Goal: Task Accomplishment & Management: Use online tool/utility

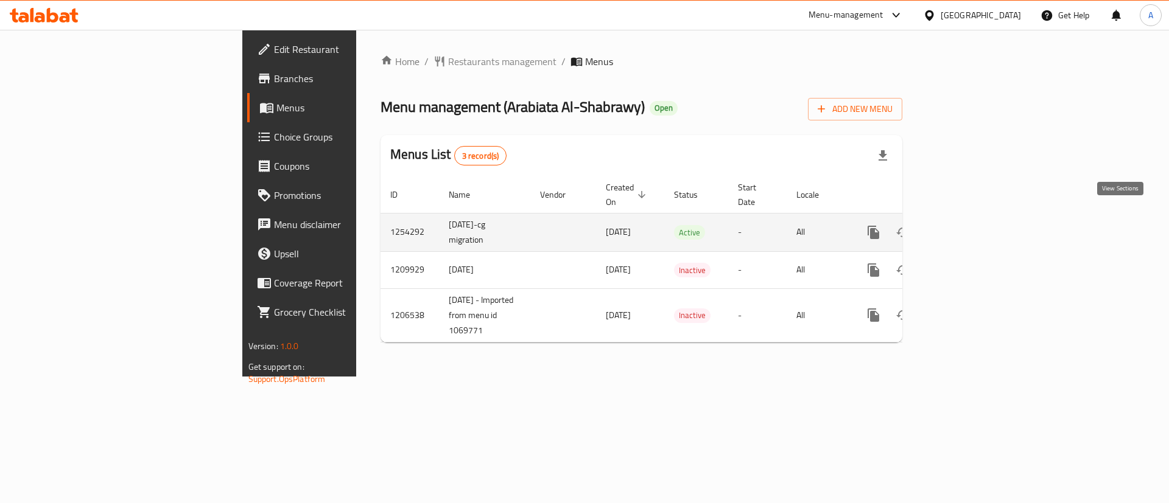
click at [976, 222] on link "enhanced table" at bounding box center [960, 232] width 29 height 29
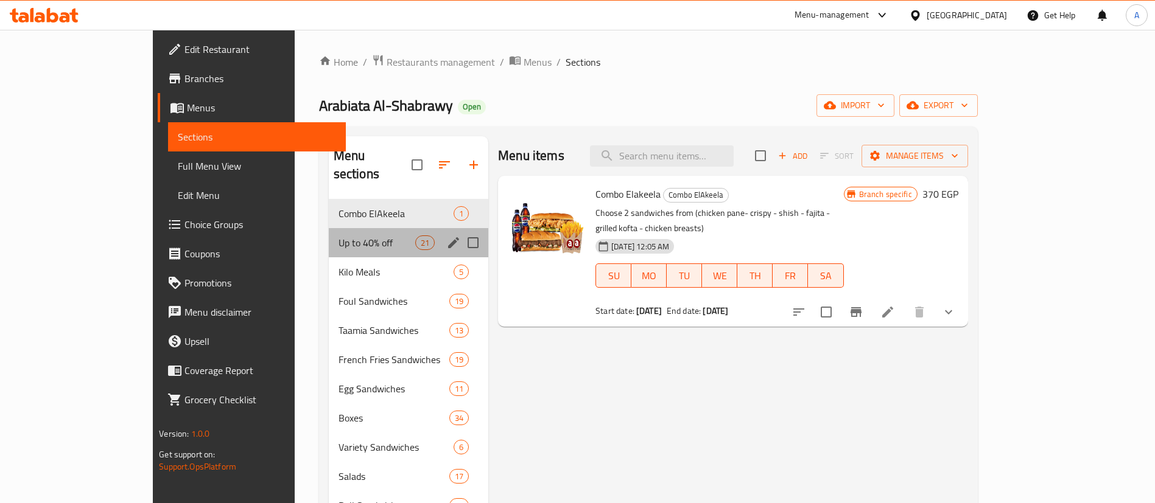
click at [329, 235] on div "Up to 40% off 21" at bounding box center [409, 242] width 160 height 29
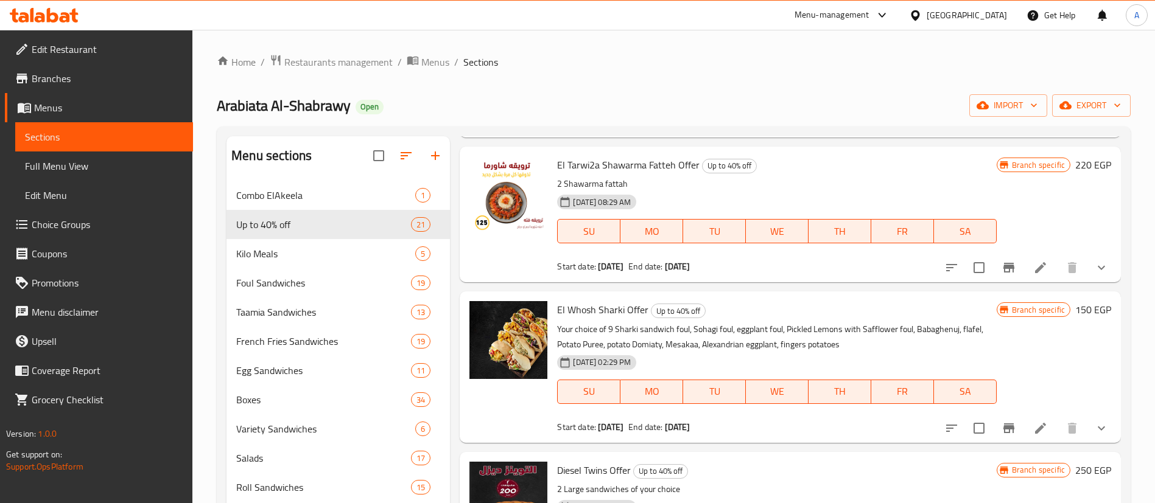
scroll to position [324, 0]
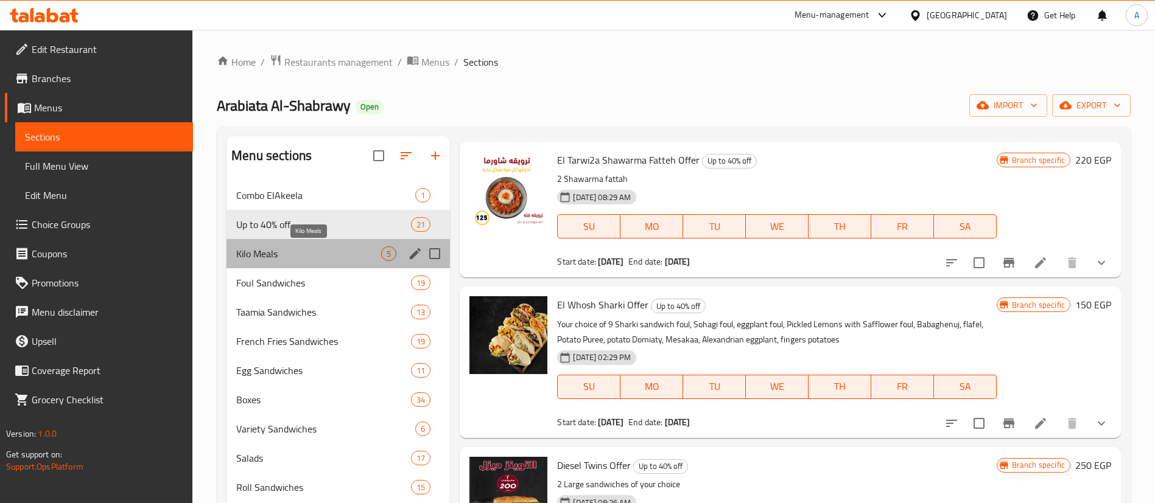
click at [333, 251] on span "Kilo Meals" at bounding box center [308, 253] width 145 height 15
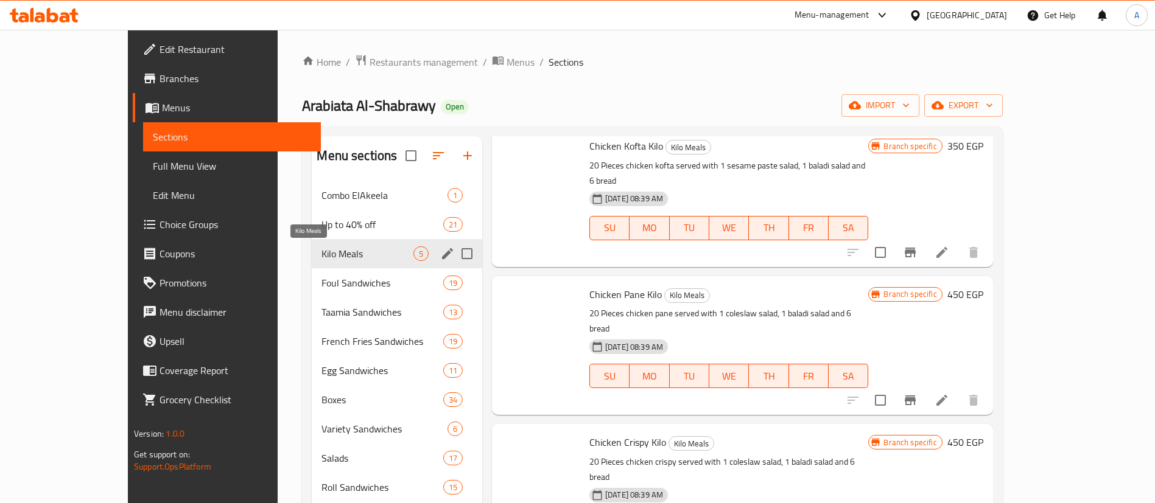
scroll to position [120, 0]
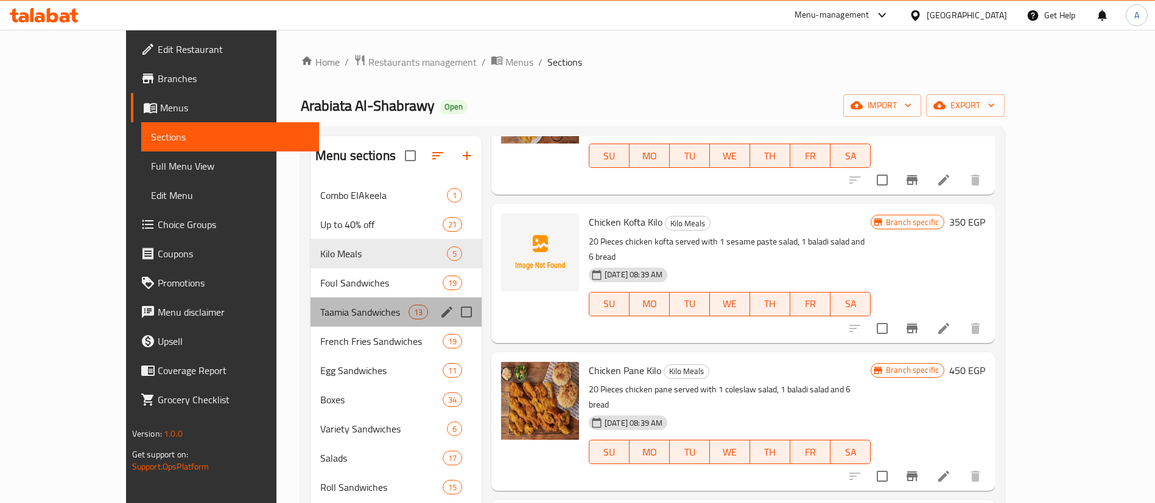
click at [336, 298] on div "Taamia Sandwiches 13" at bounding box center [395, 312] width 171 height 29
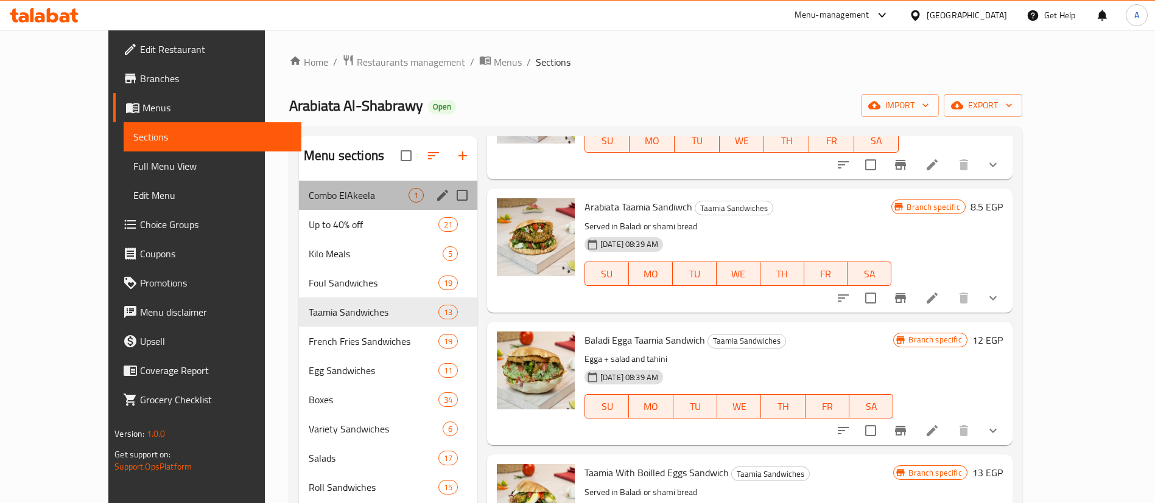
click at [299, 186] on div "Combo ElAkeela 1" at bounding box center [388, 195] width 178 height 29
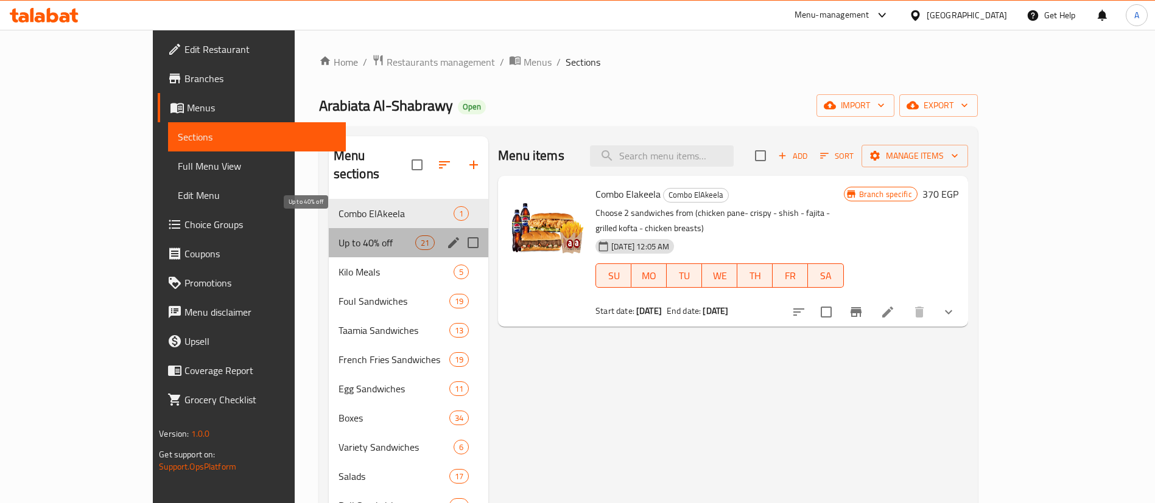
click at [338, 236] on span "Up to 40% off" at bounding box center [376, 243] width 77 height 15
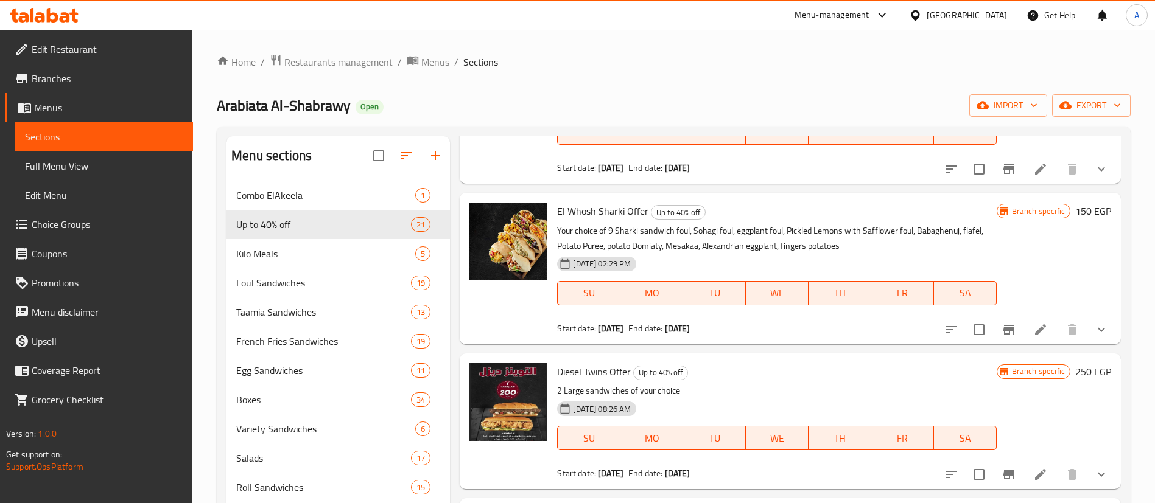
scroll to position [418, 0]
click at [1094, 329] on icon "show more" at bounding box center [1101, 330] width 15 height 15
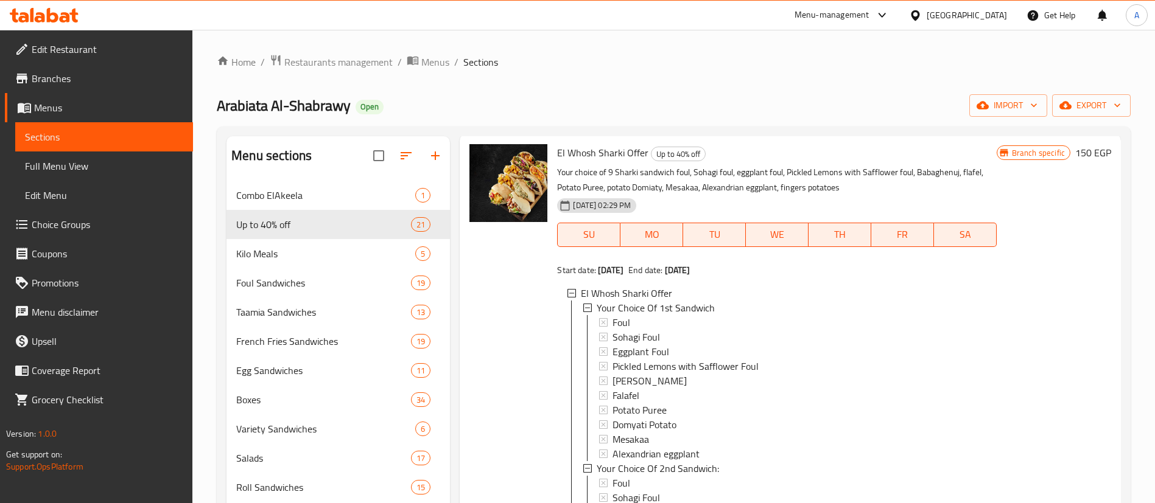
scroll to position [414, 0]
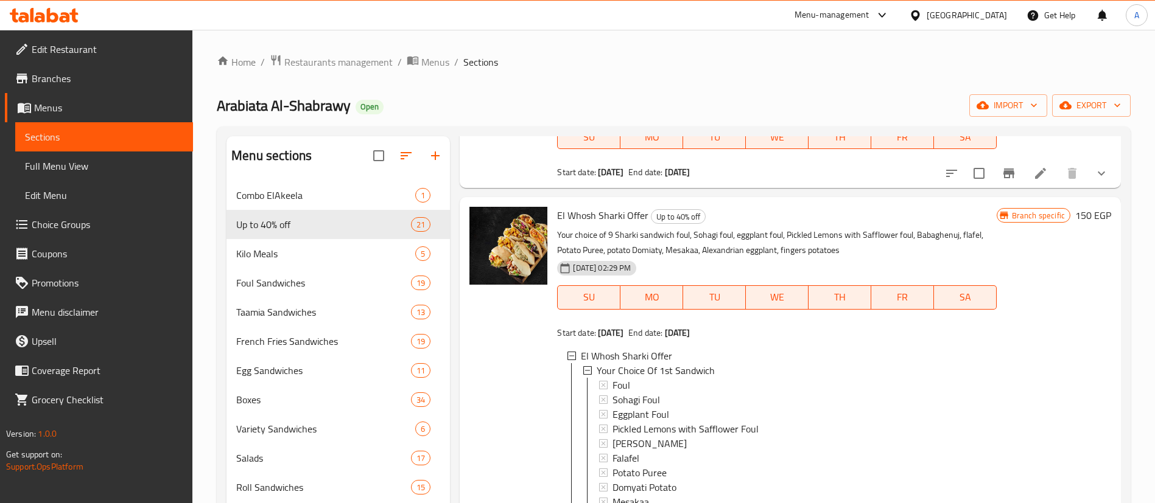
click at [290, 106] on span "Arabiata Al-Shabrawy" at bounding box center [284, 105] width 134 height 27
copy span "Arabiata Al-Shabrawy"
click at [290, 106] on span "Arabiata Al-Shabrawy" at bounding box center [284, 105] width 134 height 27
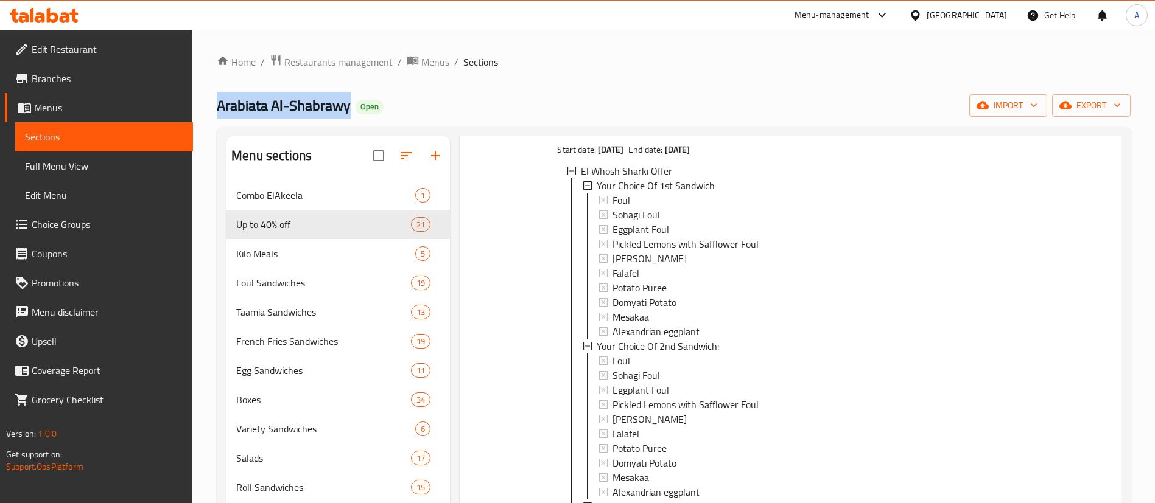
scroll to position [1, 0]
click at [69, 226] on span "Choice Groups" at bounding box center [108, 224] width 152 height 15
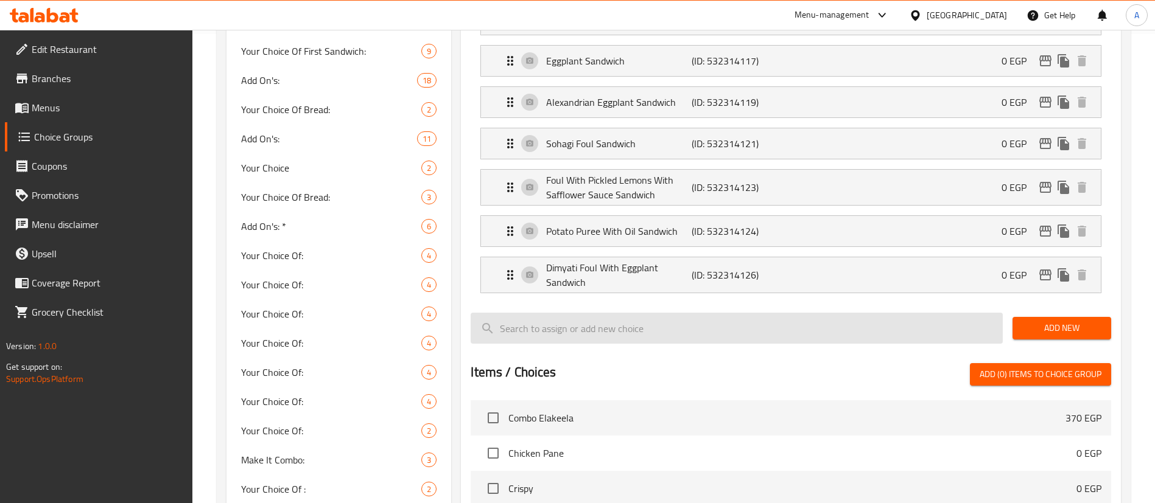
scroll to position [469, 0]
click at [571, 313] on input "search" at bounding box center [736, 328] width 532 height 31
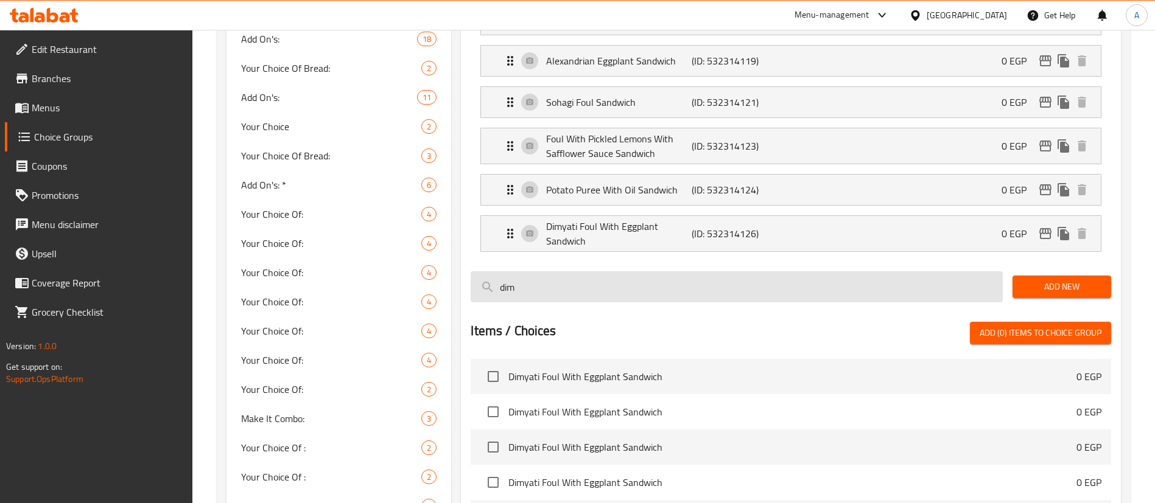
scroll to position [500, 0]
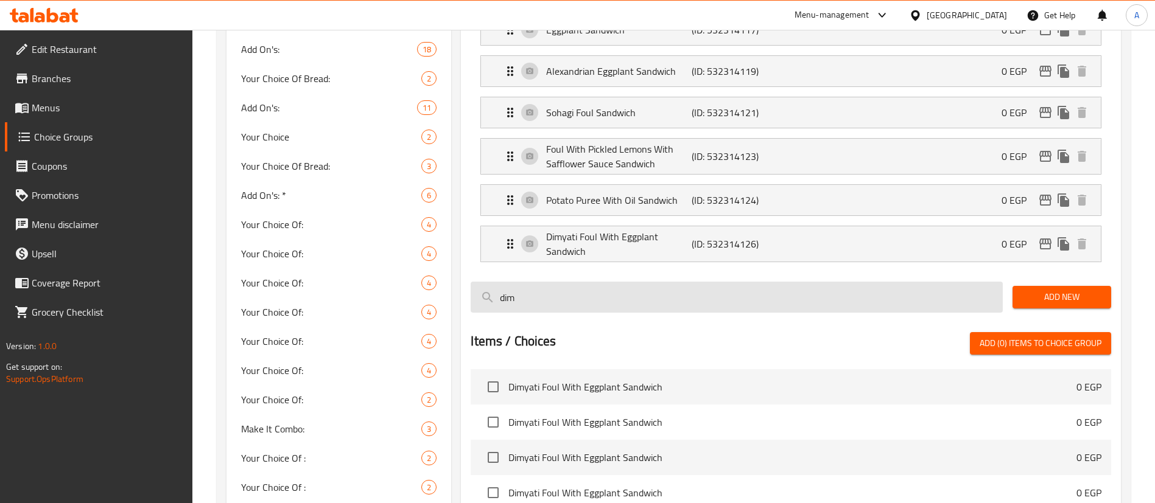
type input "dim"
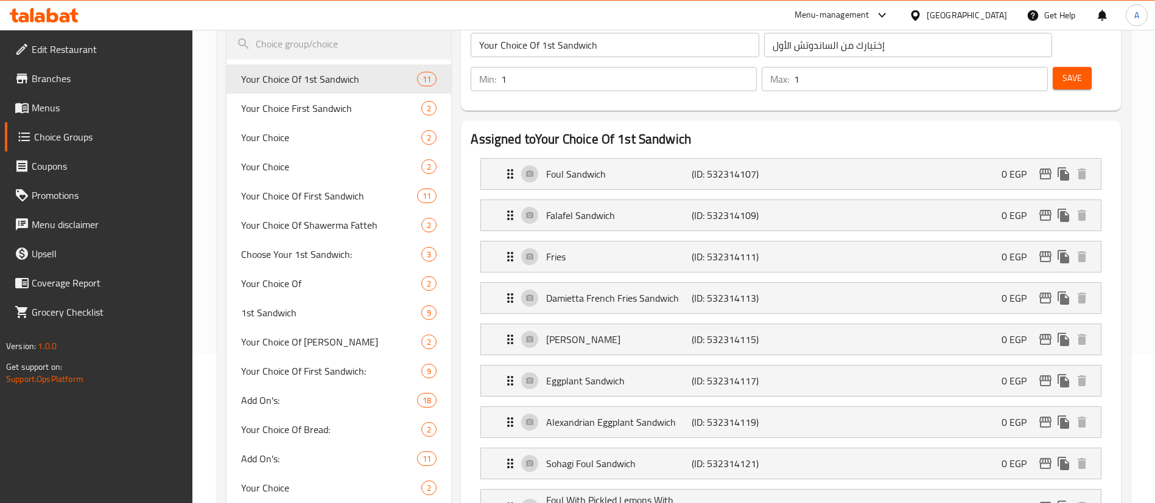
scroll to position [150, 0]
click at [312, 44] on input "search" at bounding box center [338, 43] width 225 height 31
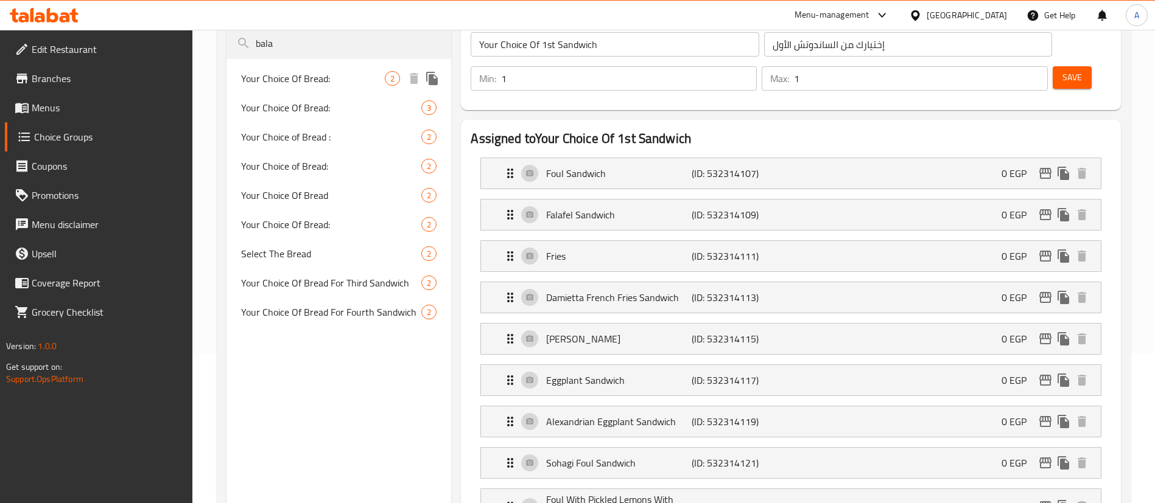
type input "bala"
click at [316, 66] on div "Your Choice Of Bread: 2" at bounding box center [338, 78] width 225 height 29
type input "Your Choice Of Bread:"
type input "إختيارك من الخبز:"
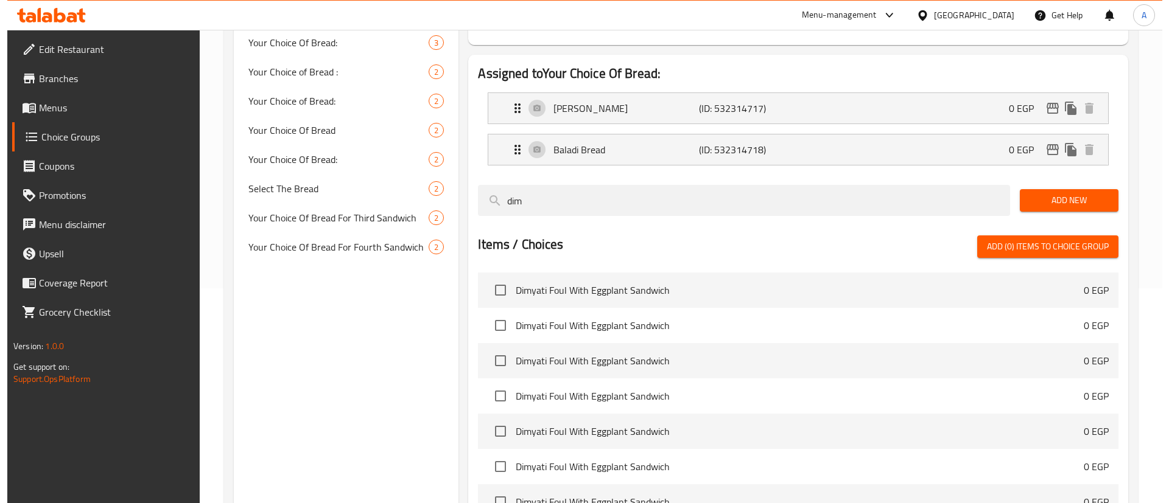
scroll to position [381, 0]
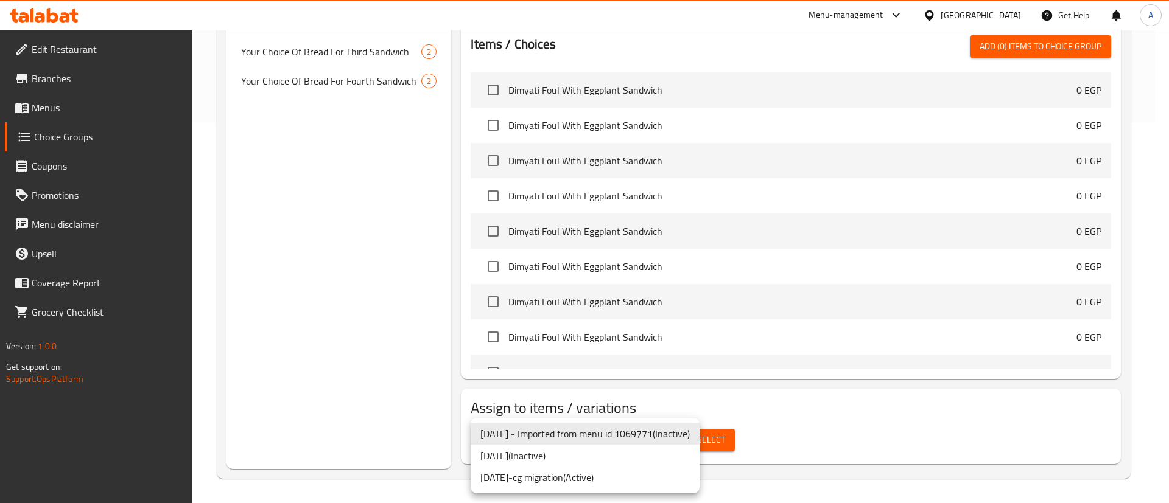
click at [600, 482] on li "[DATE]-cg migration ( Active )" at bounding box center [584, 478] width 229 height 22
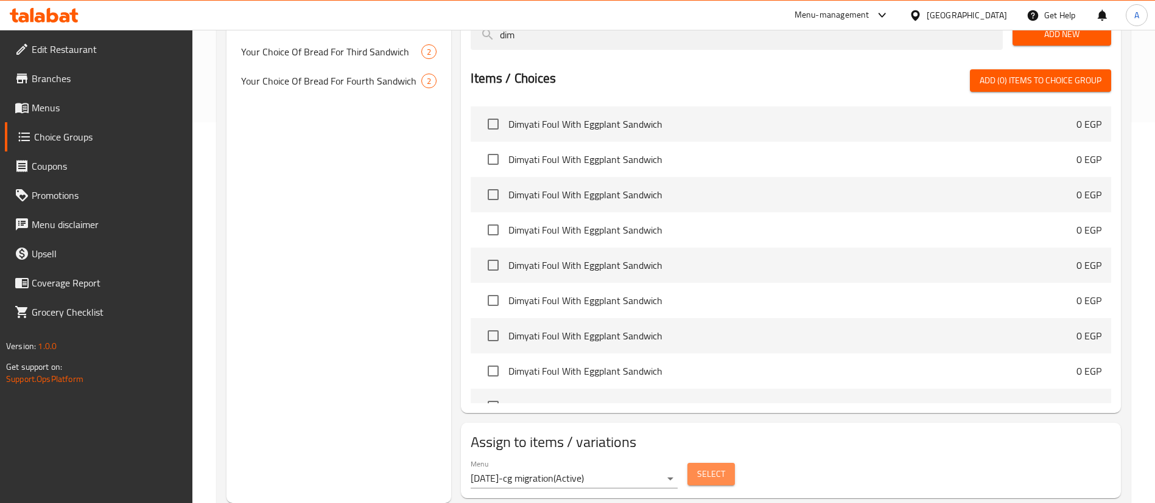
click at [722, 467] on span "Select" at bounding box center [711, 474] width 28 height 15
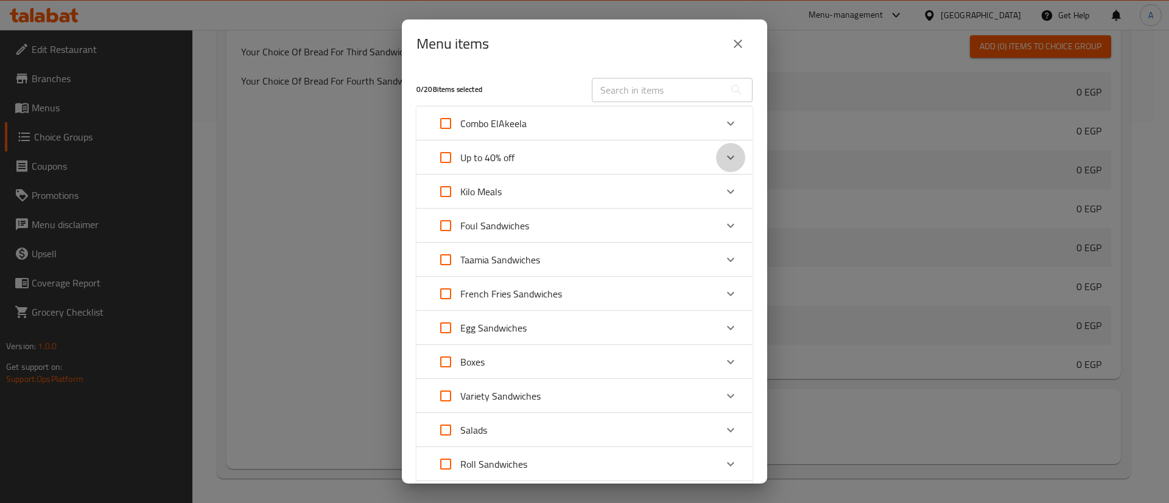
click at [723, 153] on icon "Expand" at bounding box center [730, 157] width 15 height 15
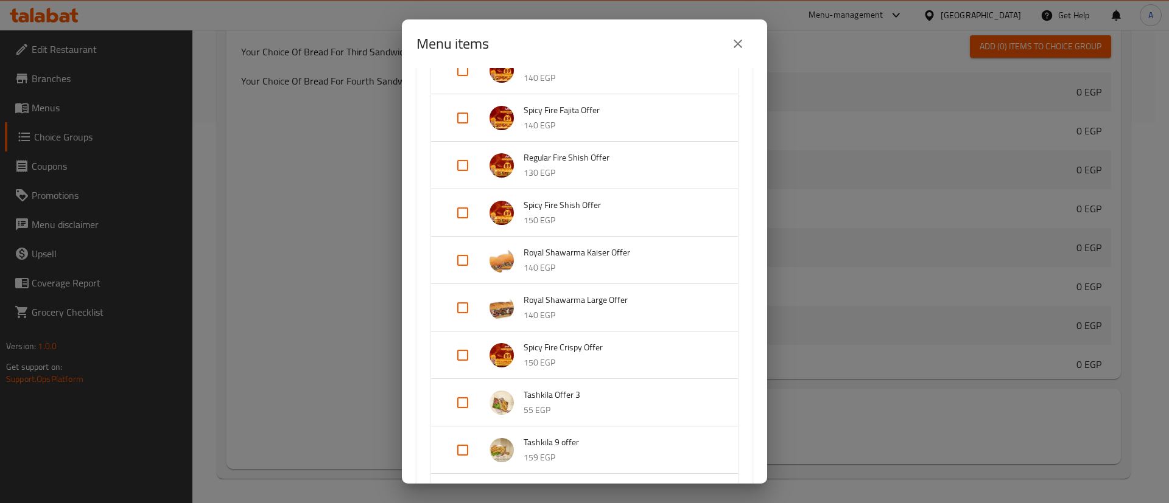
scroll to position [443, 0]
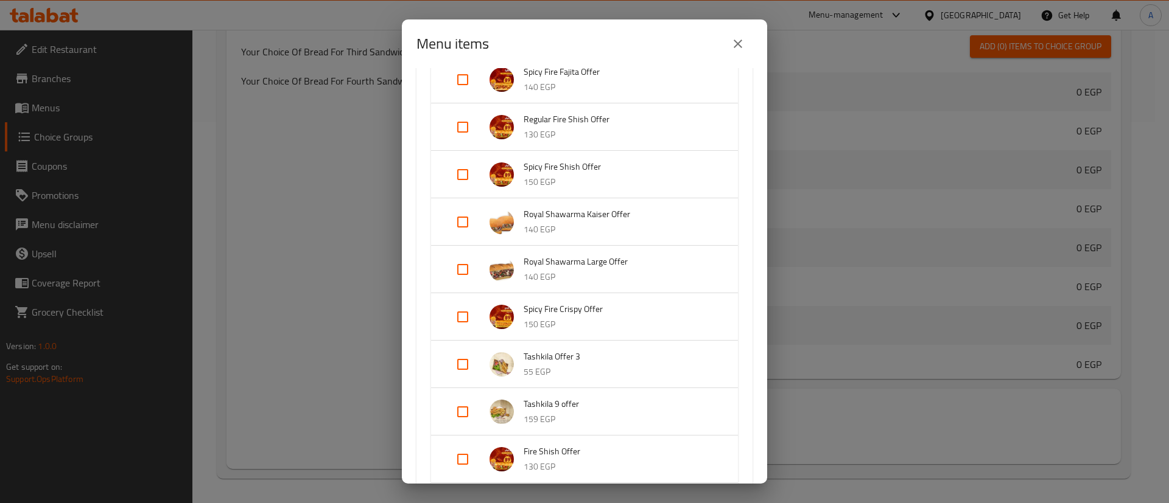
click at [456, 350] on input "Expand" at bounding box center [462, 364] width 29 height 29
checkbox input "true"
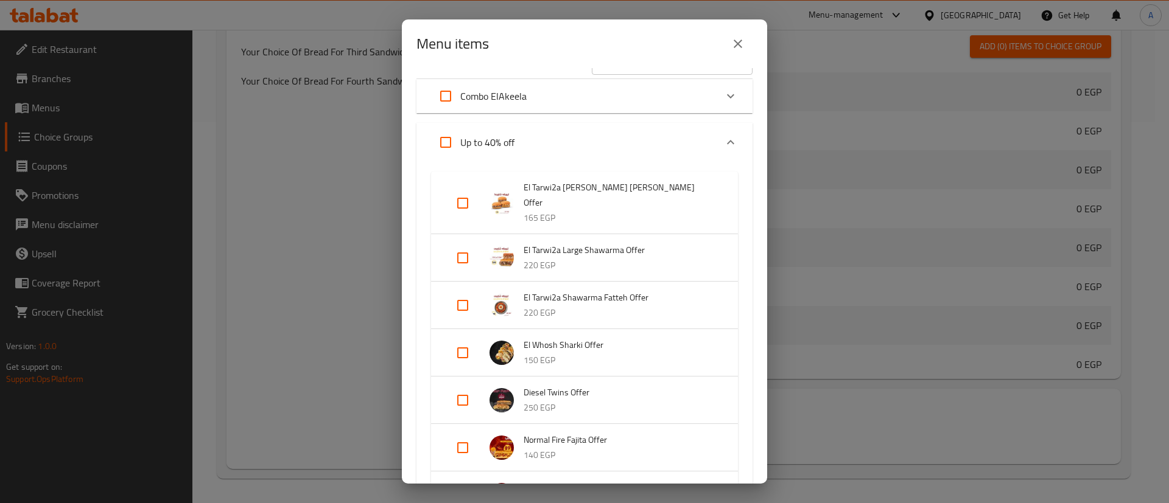
scroll to position [27, 0]
click at [455, 339] on input "Expand" at bounding box center [462, 353] width 29 height 29
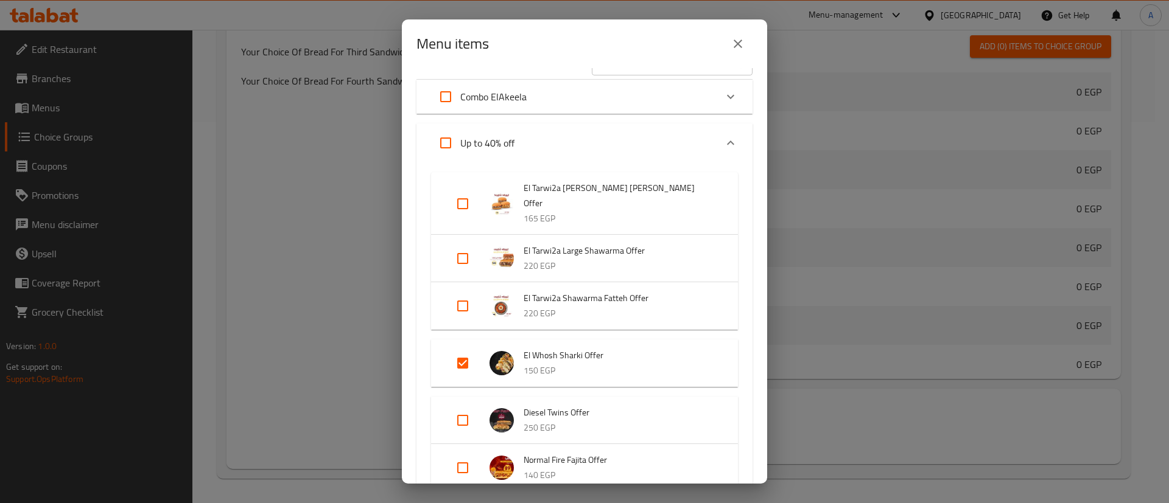
click at [461, 349] on input "Expand" at bounding box center [462, 363] width 29 height 29
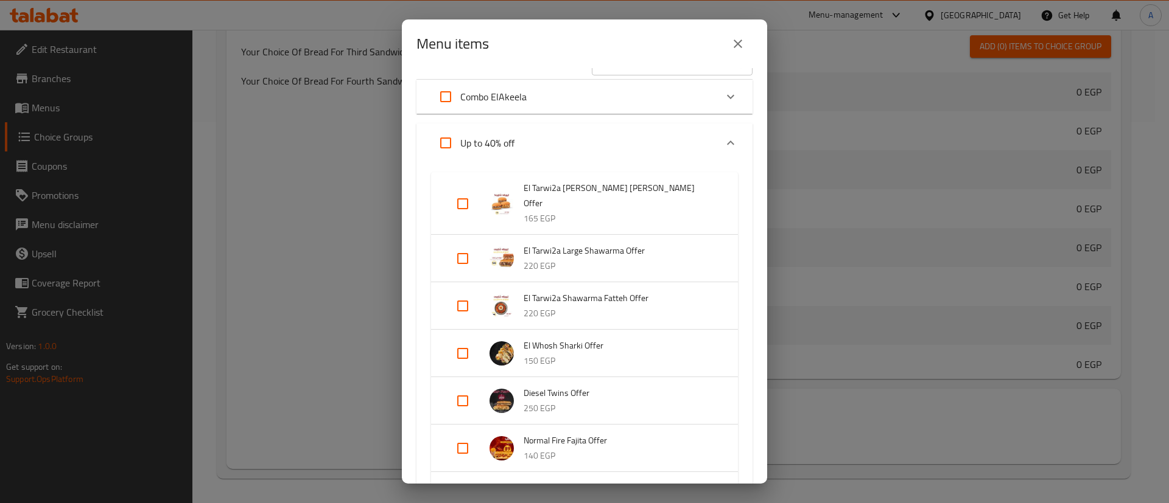
click at [461, 341] on input "Expand" at bounding box center [462, 353] width 29 height 29
checkbox input "true"
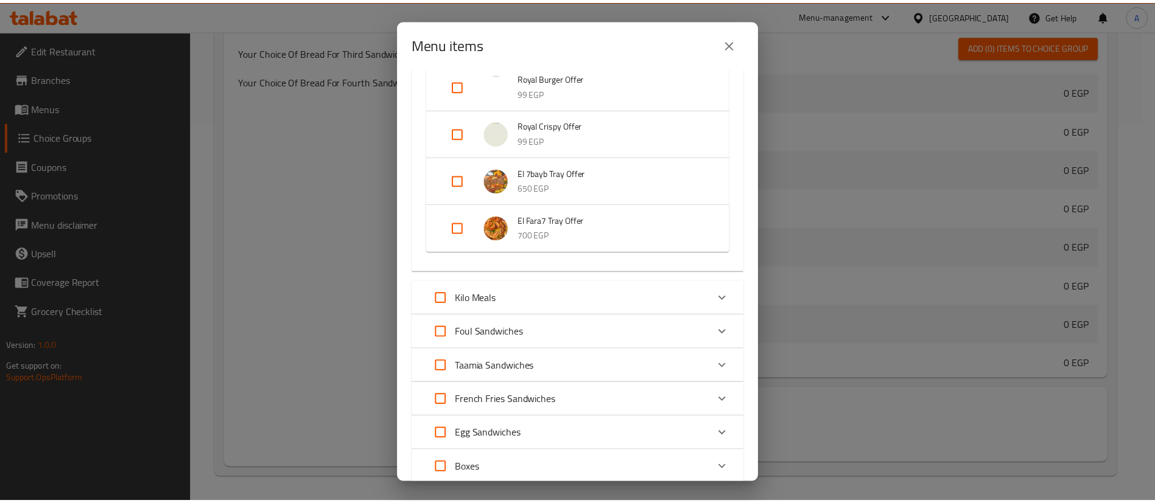
scroll to position [1376, 0]
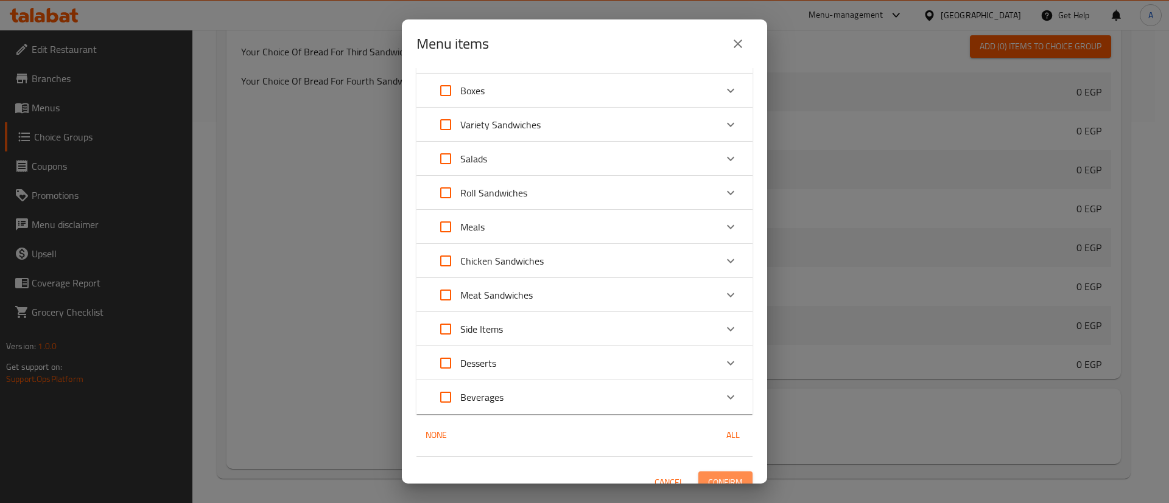
click at [708, 475] on span "Confirm" at bounding box center [725, 482] width 35 height 15
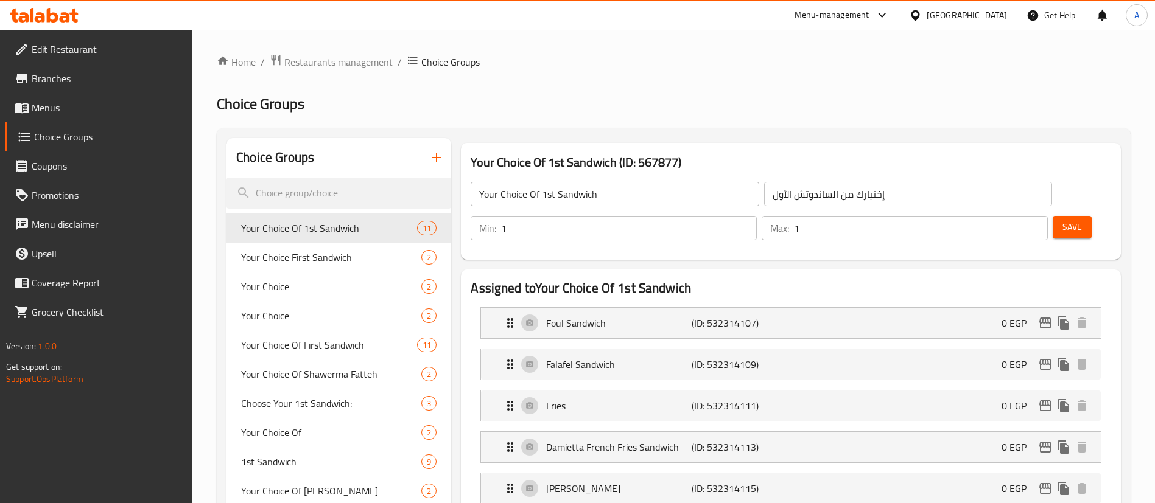
click at [44, 106] on div at bounding box center [577, 251] width 1155 height 503
click at [66, 104] on span "Menus" at bounding box center [108, 107] width 152 height 15
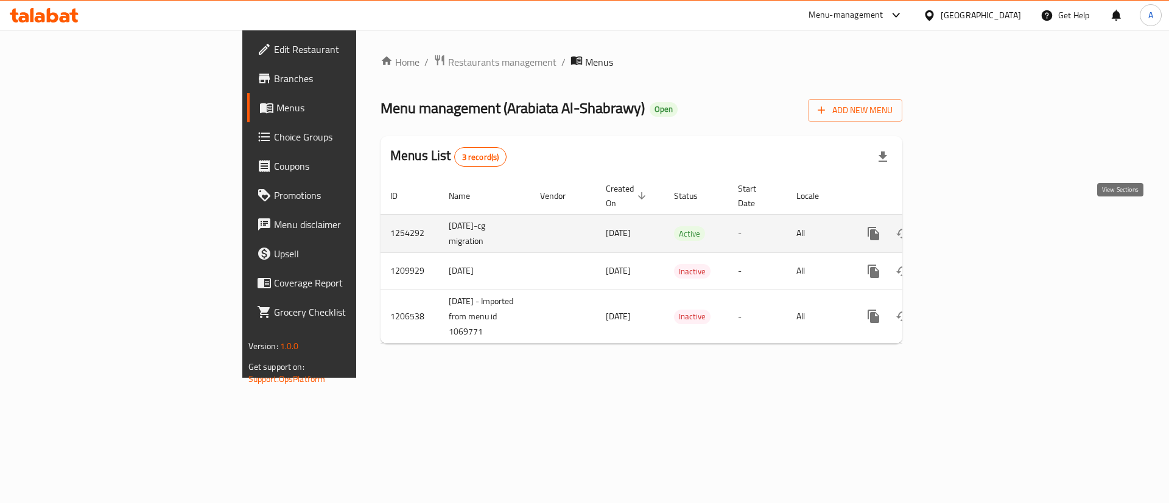
click at [968, 226] on icon "enhanced table" at bounding box center [961, 233] width 15 height 15
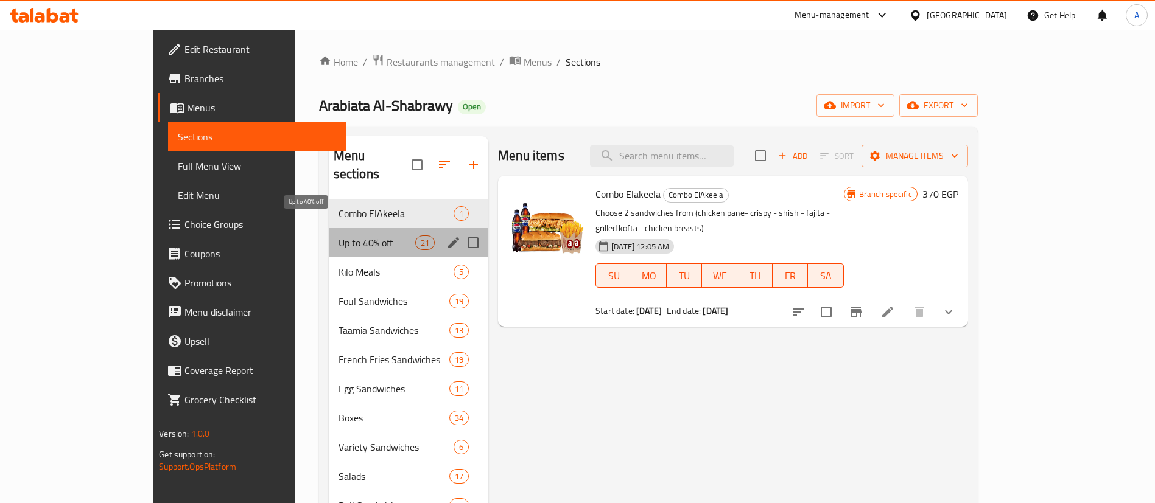
click at [338, 236] on span "Up to 40% off" at bounding box center [376, 243] width 77 height 15
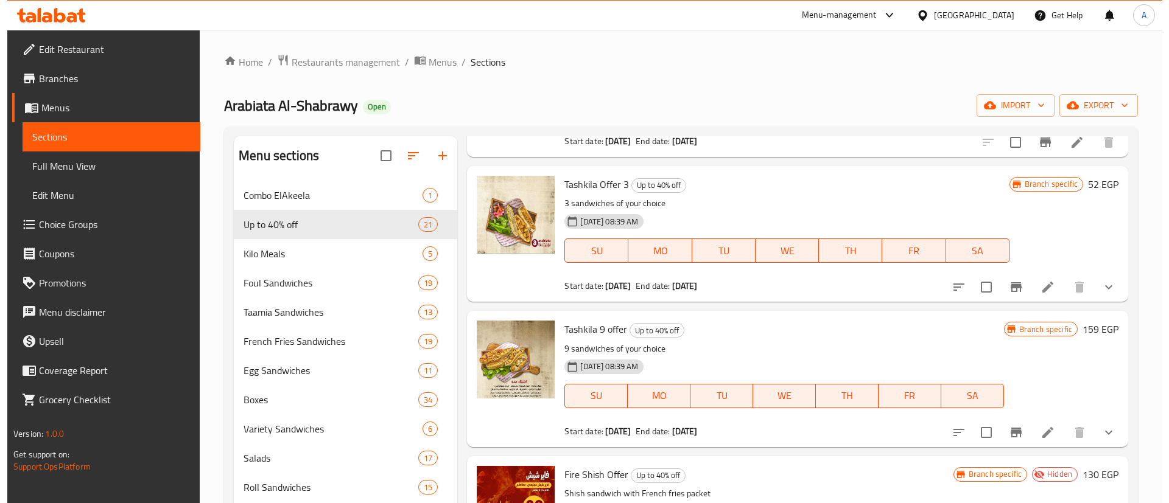
scroll to position [1769, 0]
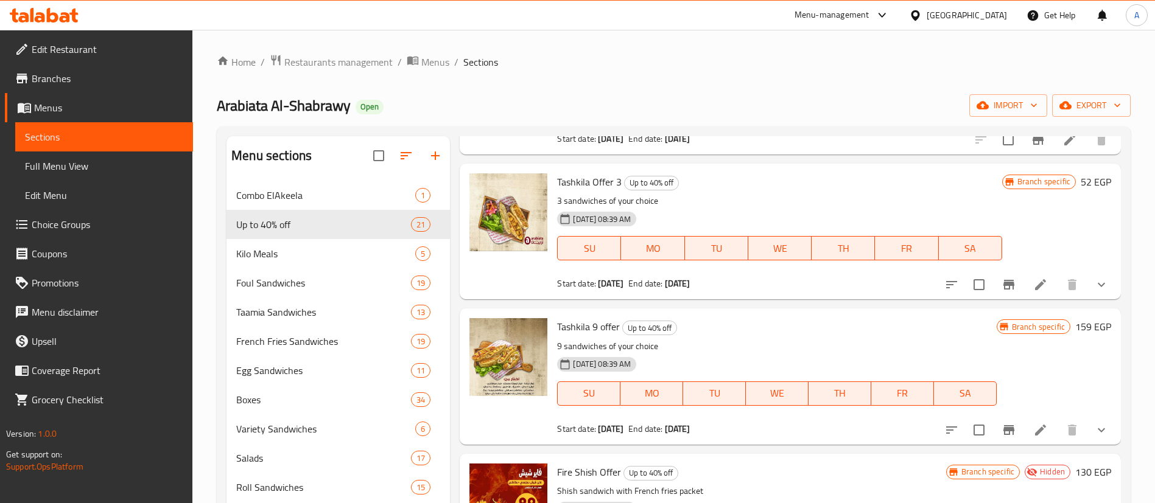
click at [595, 180] on span "Tashkila Offer 3" at bounding box center [589, 182] width 65 height 18
click at [1003, 281] on icon "Branch-specific-item" at bounding box center [1008, 285] width 11 height 10
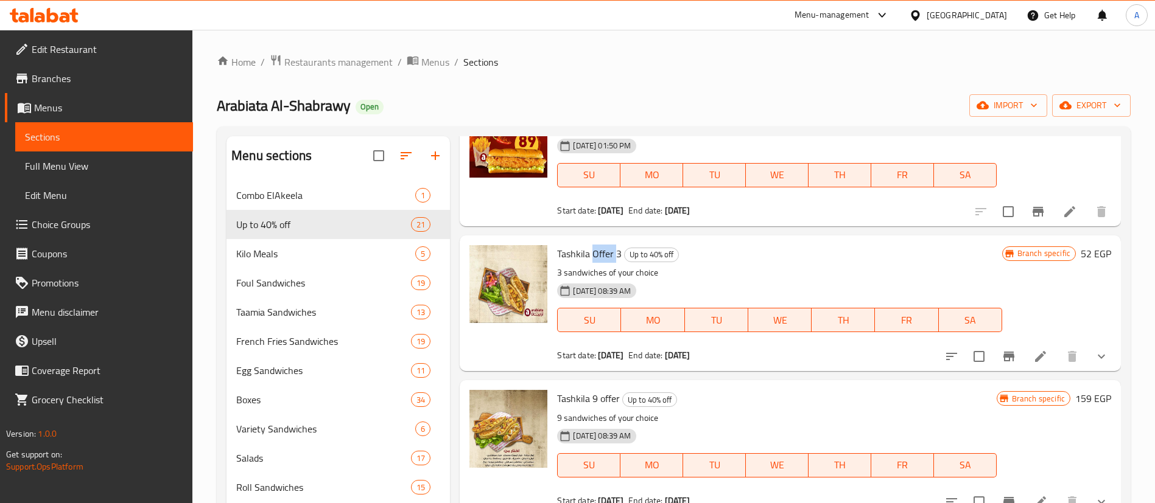
scroll to position [1696, 0]
click at [724, 236] on div "Menu items Add Sort Manage items El Tarwi2a Kaiser Shawarma Offer Up to 40% off…" at bounding box center [785, 423] width 671 height 575
click at [1094, 358] on button "show more" at bounding box center [1100, 357] width 29 height 29
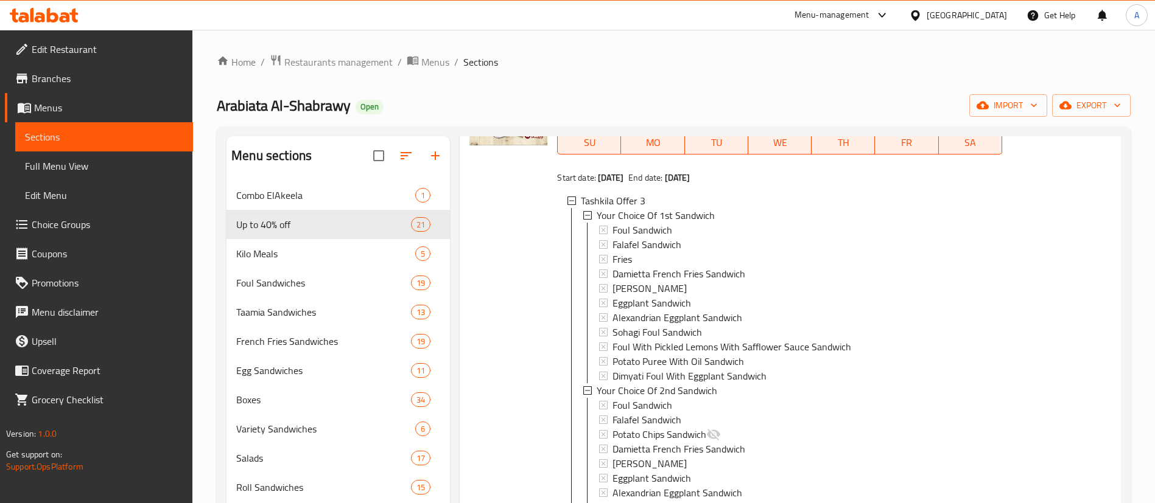
scroll to position [2, 0]
click at [357, 66] on span "Restaurants management" at bounding box center [338, 62] width 108 height 15
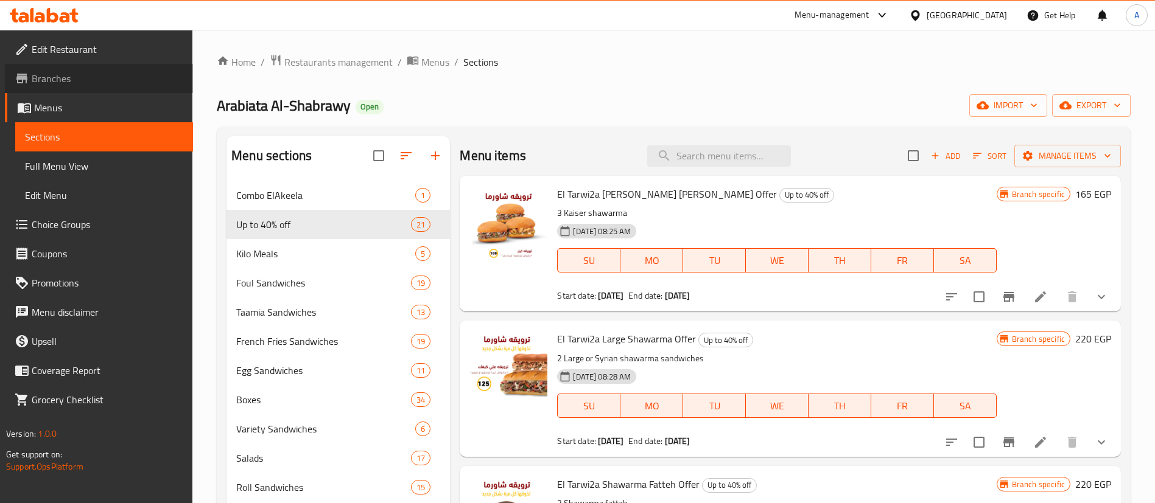
click at [93, 85] on span "Branches" at bounding box center [108, 78] width 152 height 15
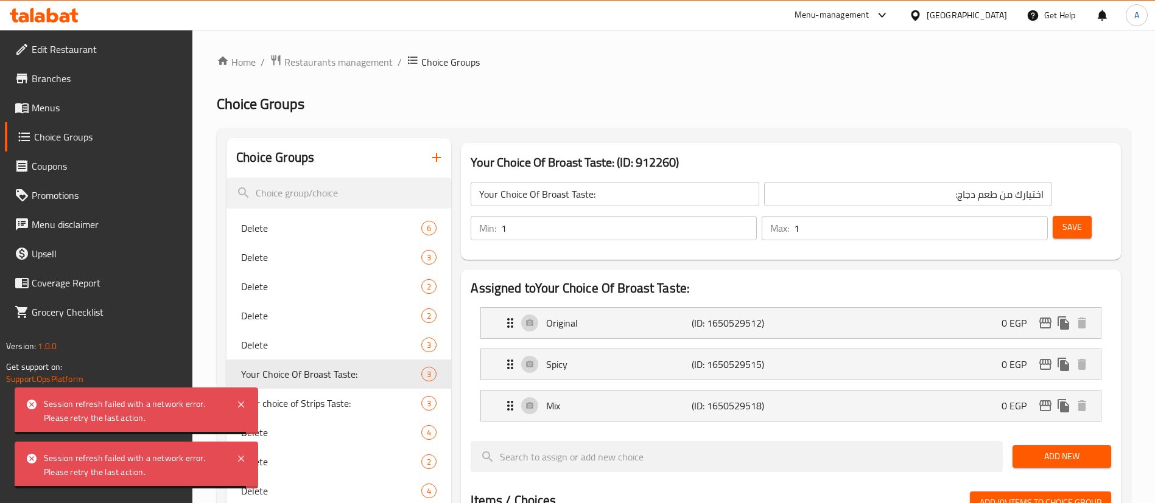
scroll to position [397, 0]
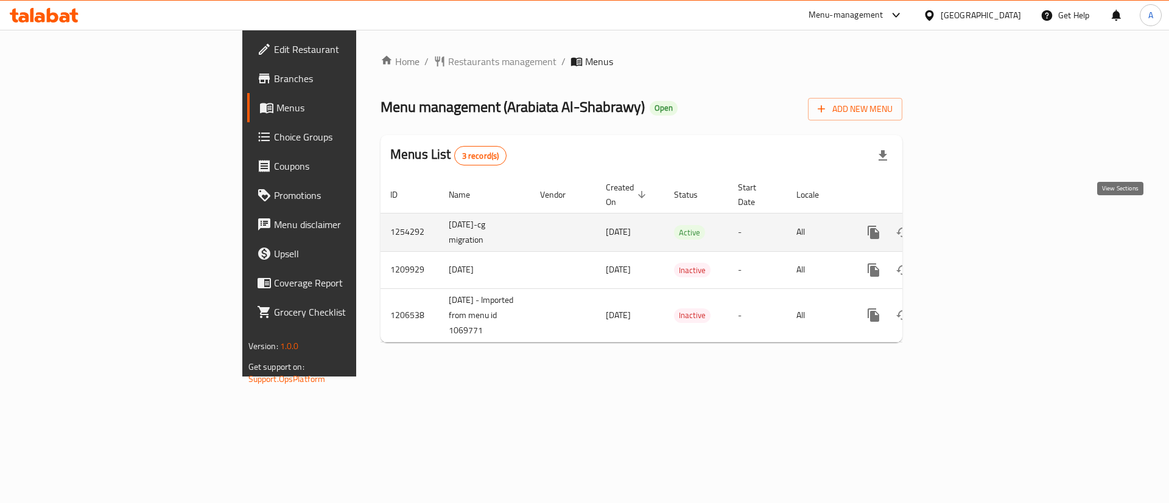
click at [968, 225] on icon "enhanced table" at bounding box center [961, 232] width 15 height 15
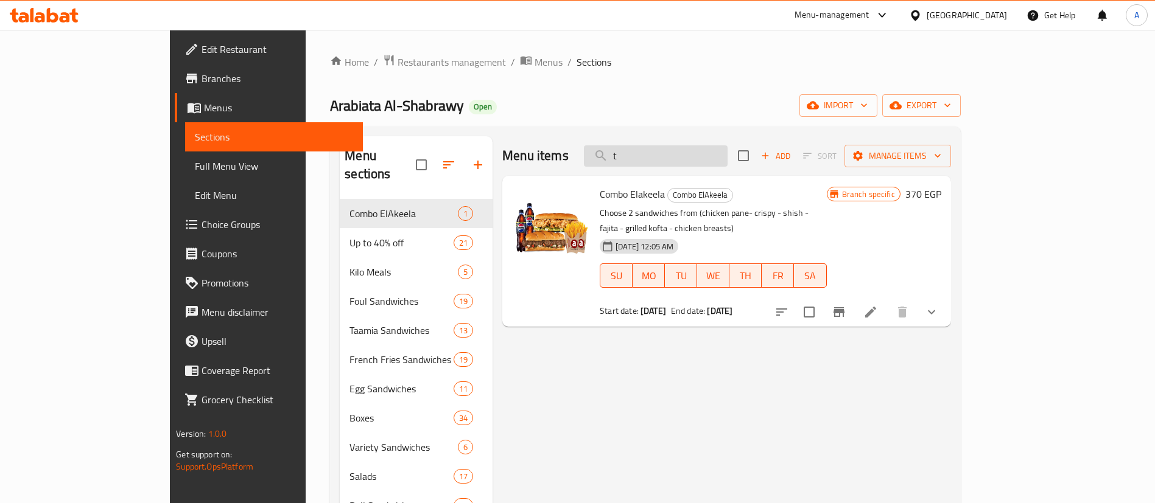
click at [727, 148] on input "t" at bounding box center [656, 155] width 144 height 21
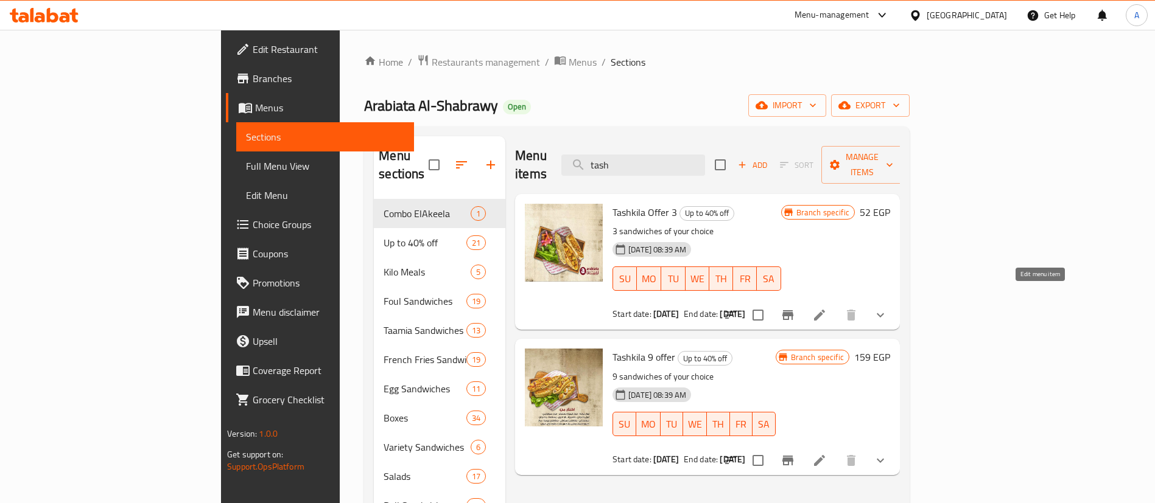
type input "tash"
click at [825, 310] on icon at bounding box center [819, 315] width 11 height 11
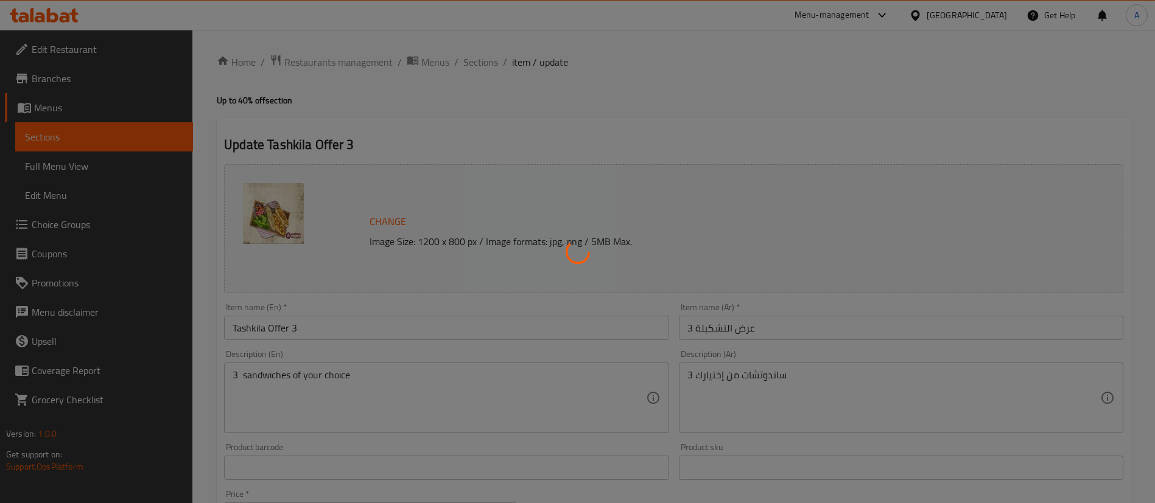
type input "إختيارك من الساندوتش الأول"
type input "1"
type input "إختيارك من الساندوتش الثاني"
type input "1"
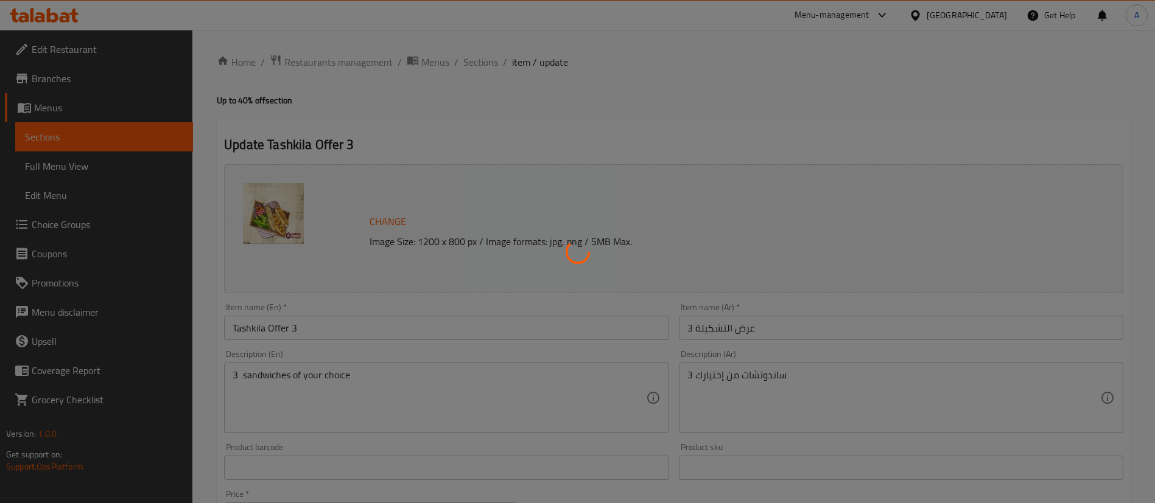
type input "1"
type input "إختيارك من الساندوتش الثالث"
type input "1"
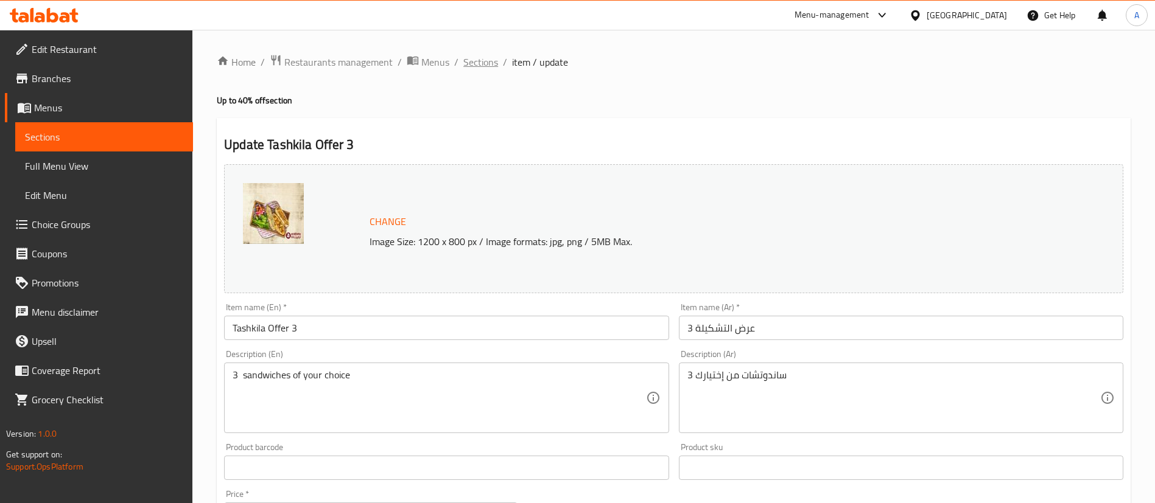
click at [481, 58] on span "Sections" at bounding box center [480, 62] width 35 height 15
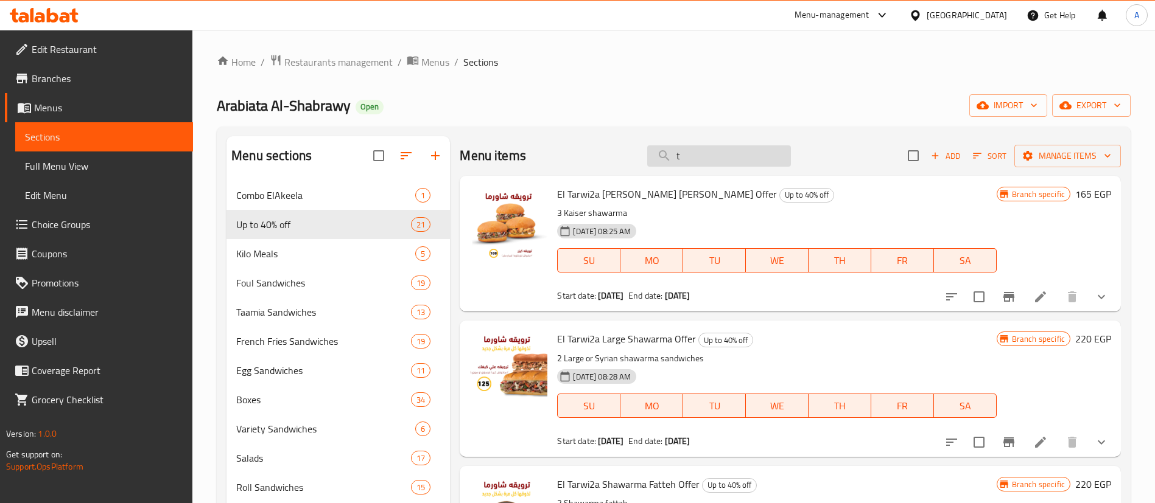
click at [715, 149] on input "t" at bounding box center [719, 155] width 144 height 21
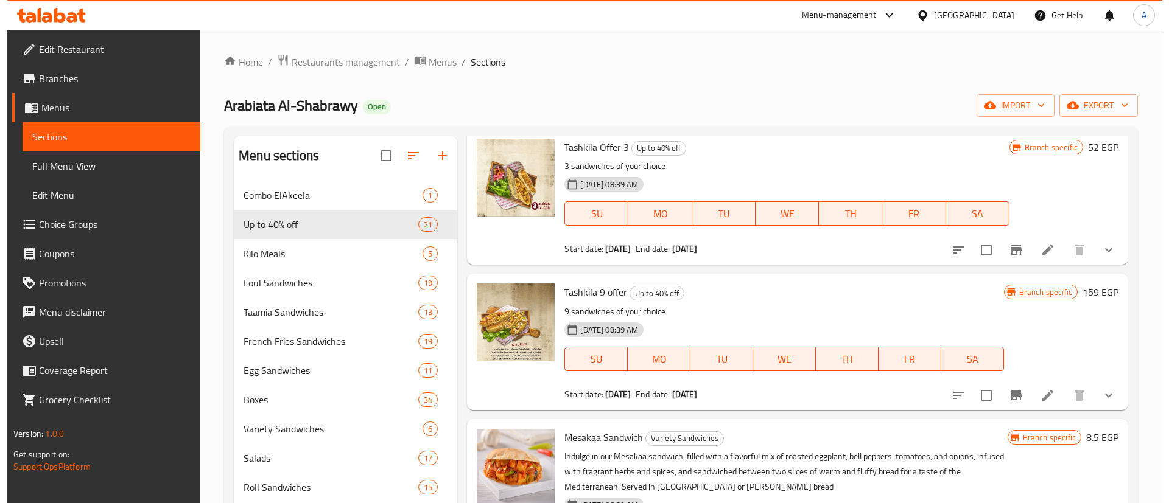
scroll to position [47, 0]
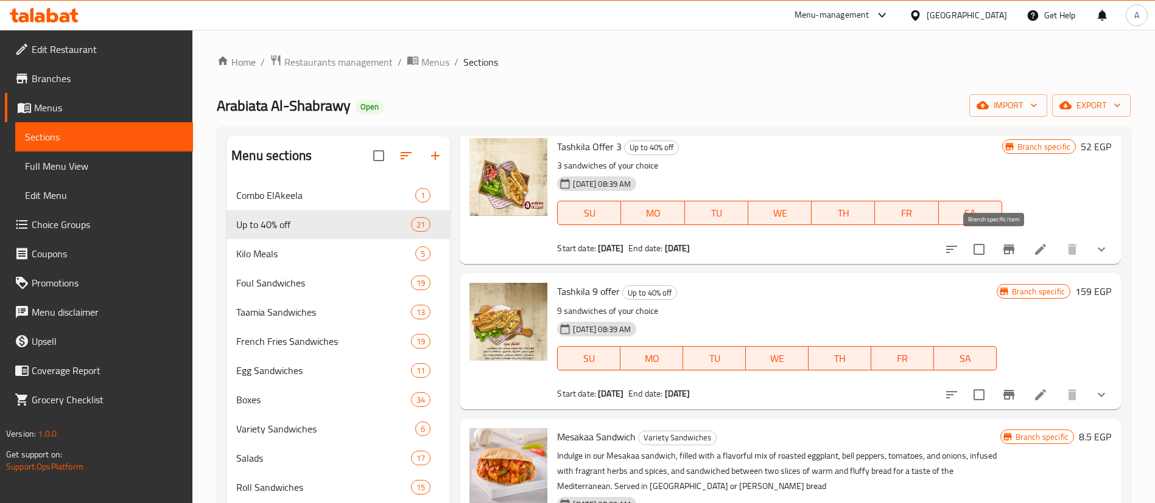
type input "tas"
click at [1005, 243] on button "Branch-specific-item" at bounding box center [1008, 249] width 29 height 29
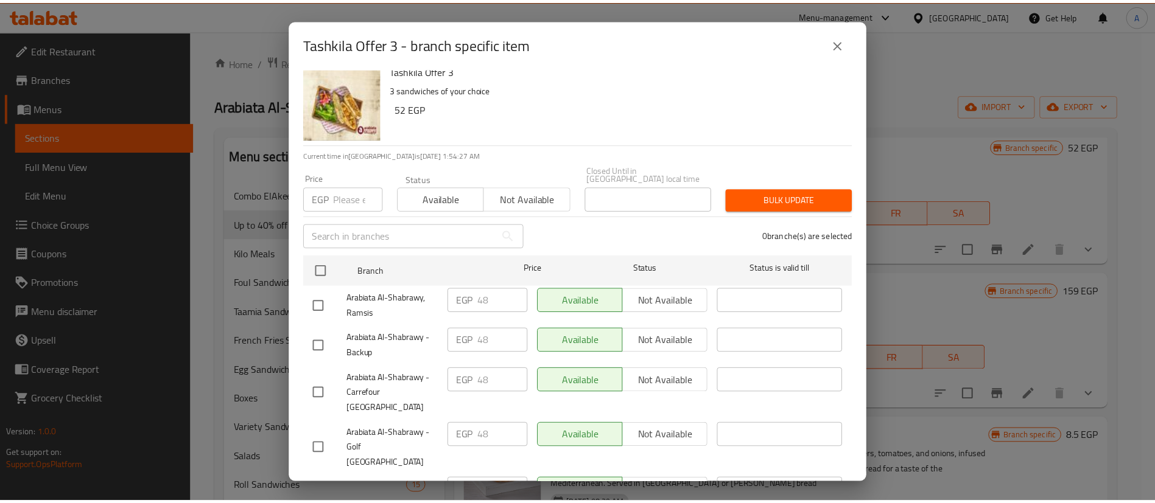
scroll to position [0, 0]
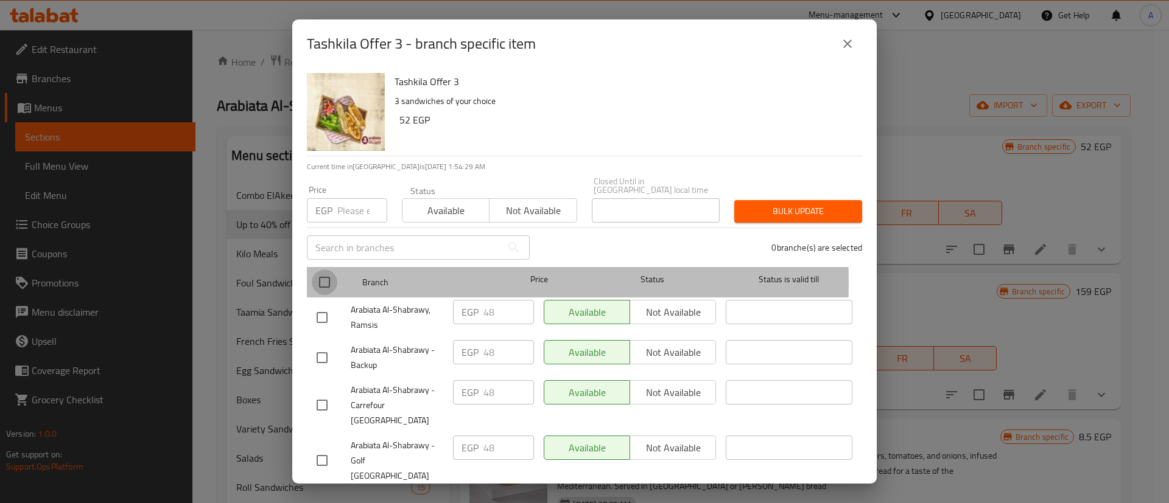
click at [319, 274] on input "checkbox" at bounding box center [325, 283] width 26 height 26
checkbox input "true"
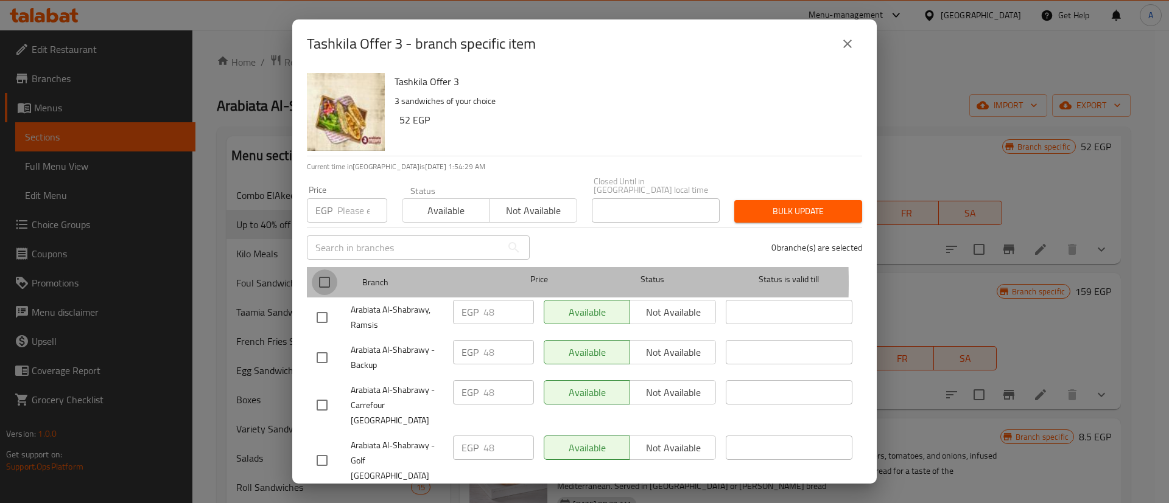
checkbox input "true"
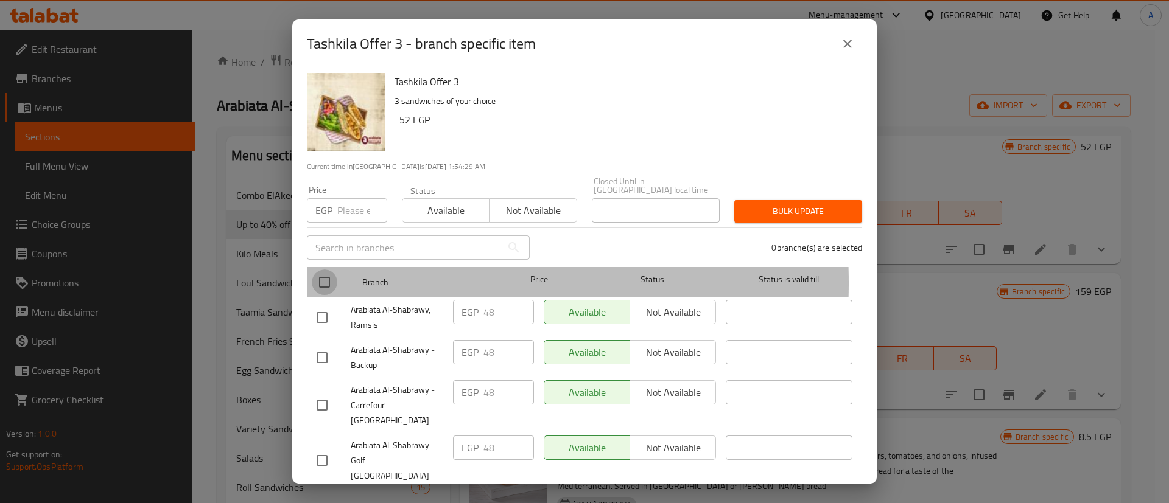
checkbox input "true"
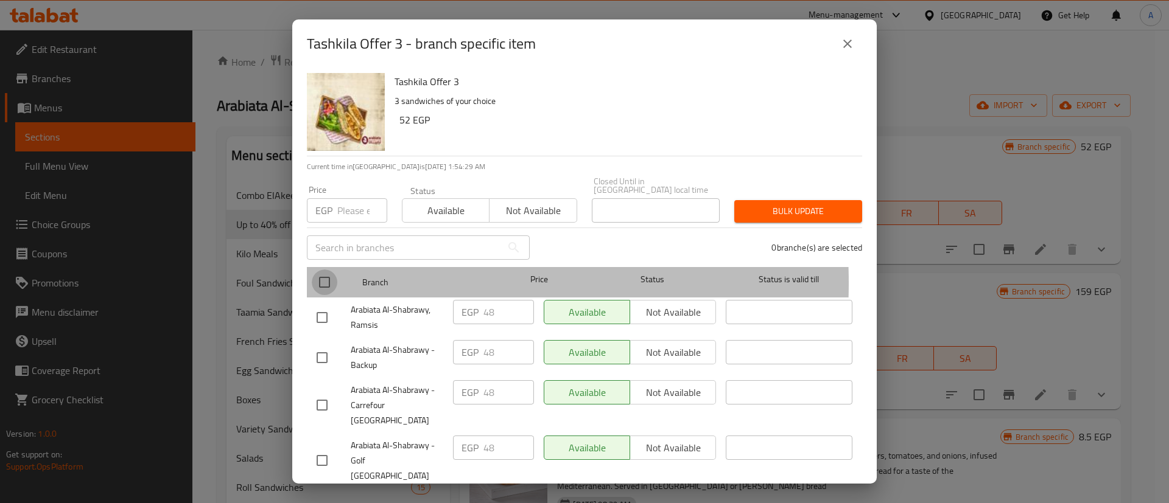
checkbox input "true"
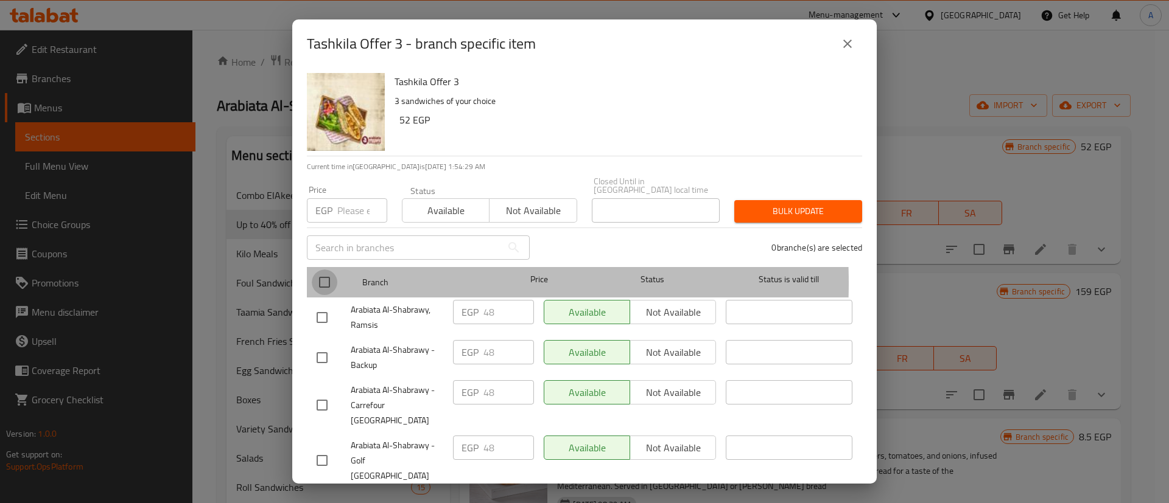
checkbox input "true"
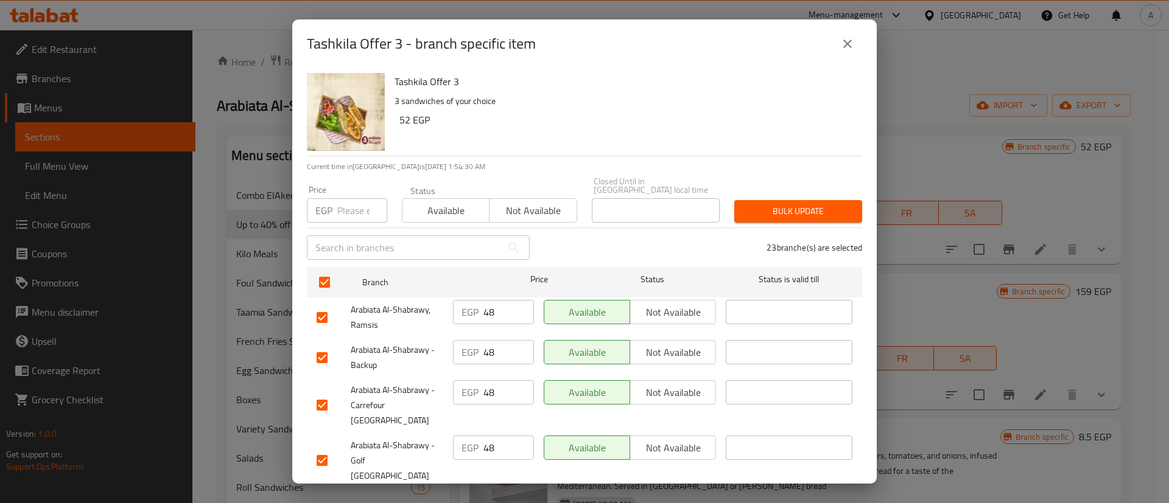
click at [423, 205] on span "Available" at bounding box center [445, 211] width 77 height 18
click at [789, 204] on span "Bulk update" at bounding box center [798, 211] width 108 height 15
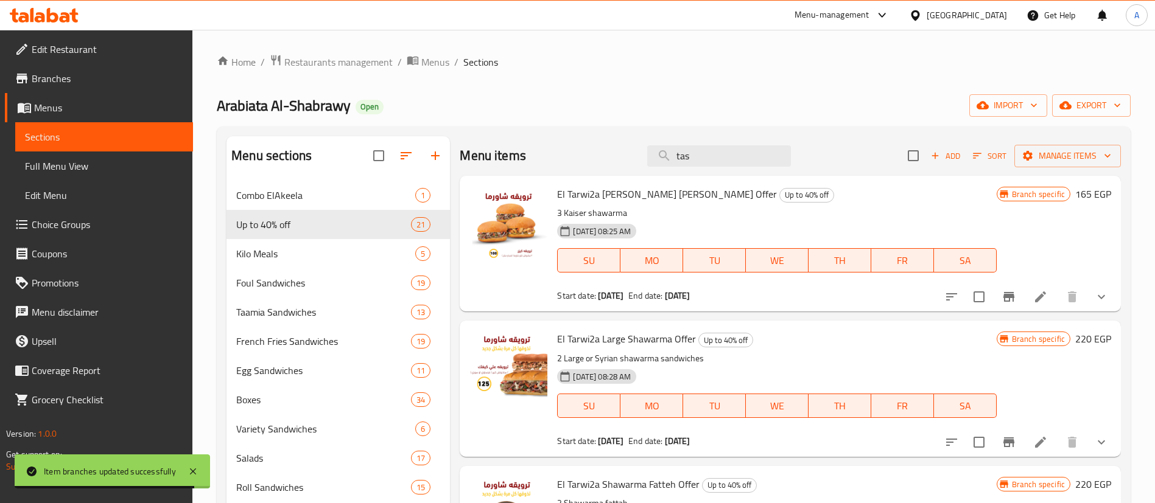
click at [683, 162] on input "tas" at bounding box center [719, 155] width 144 height 21
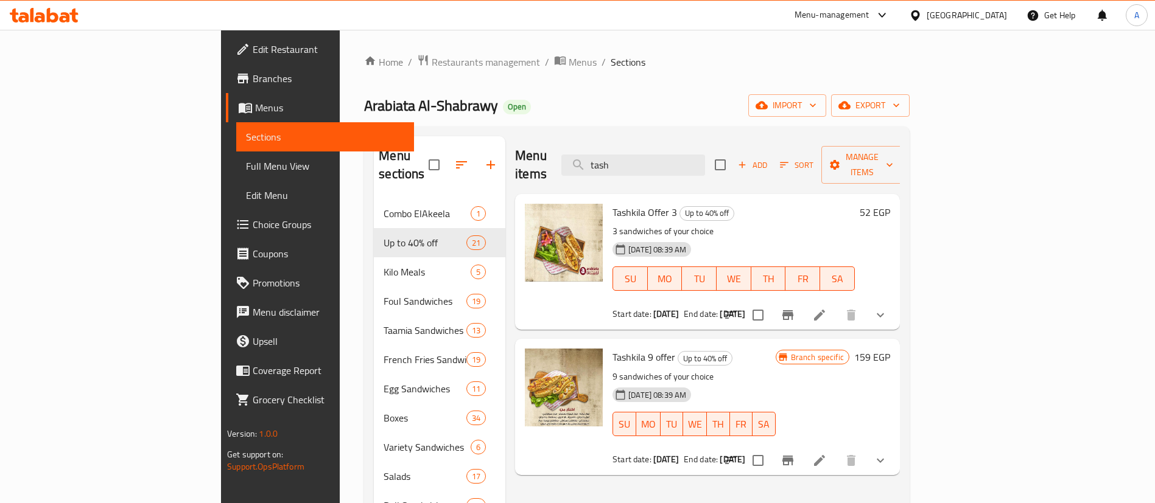
type input "tash"
click at [802, 305] on button "Branch-specific-item" at bounding box center [787, 315] width 29 height 29
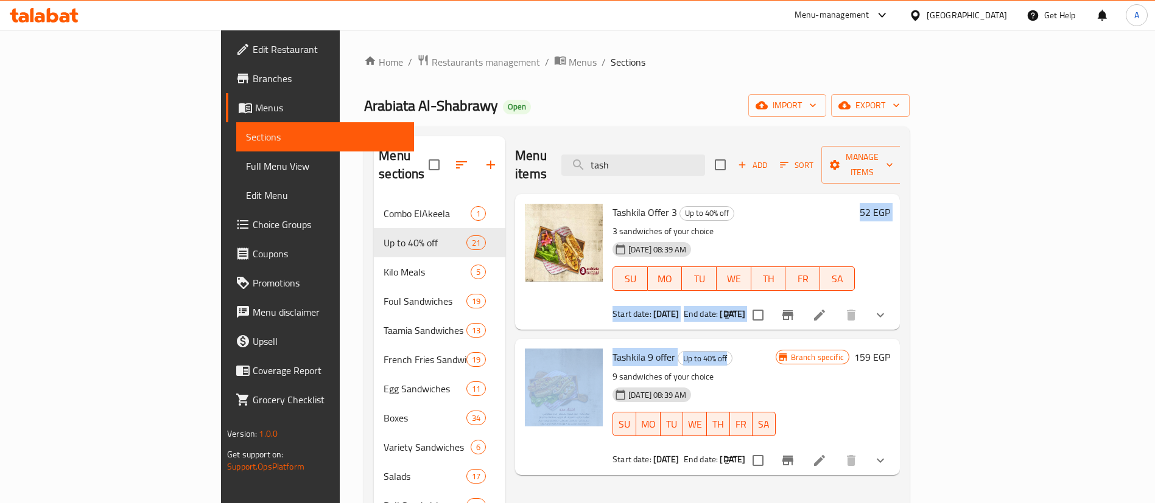
drag, startPoint x: 910, startPoint y: 322, endPoint x: 1055, endPoint y: 238, distance: 168.0
click at [890, 209] on div "52 EGP" at bounding box center [871, 262] width 35 height 116
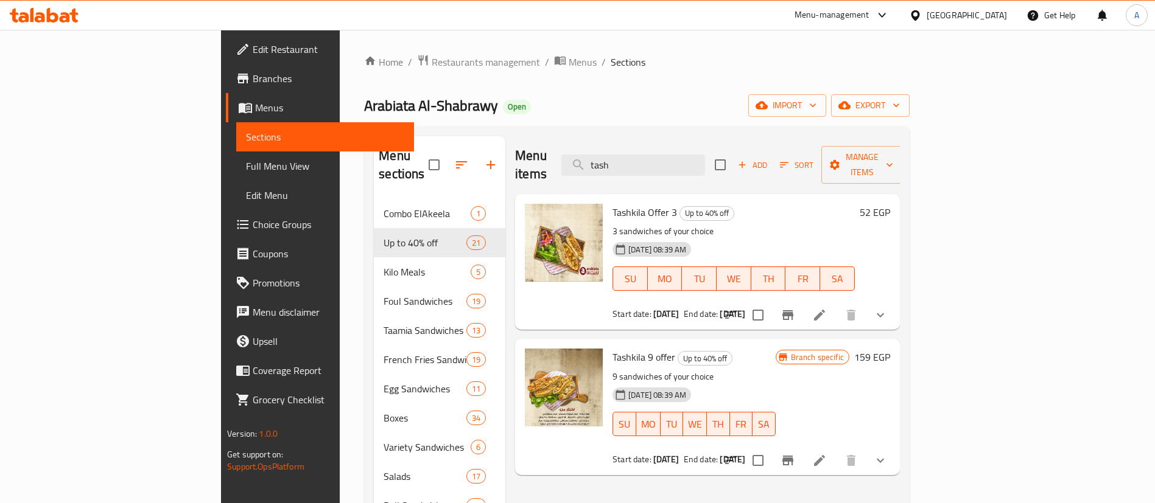
click at [890, 204] on h6 "52 EGP" at bounding box center [874, 212] width 30 height 17
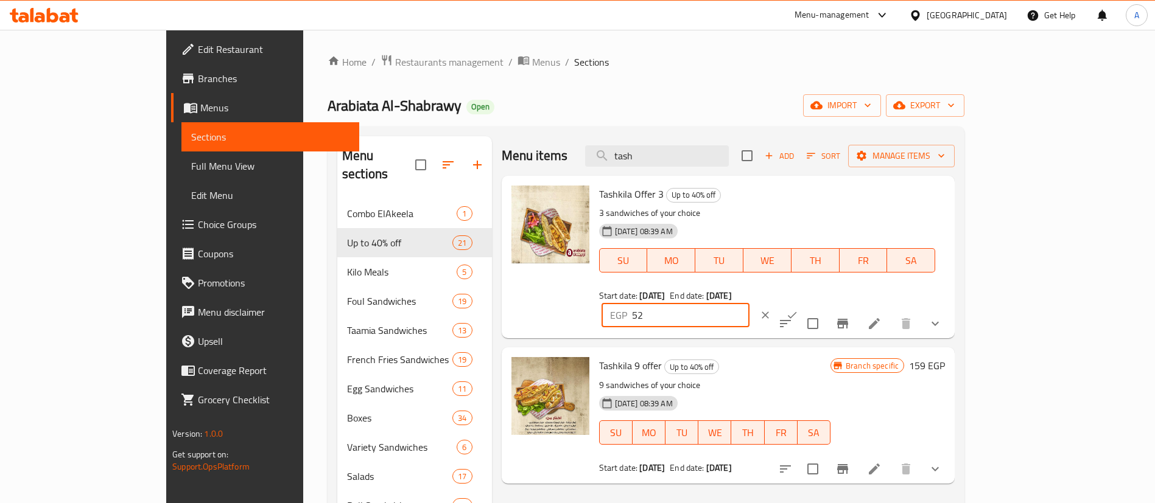
click at [749, 303] on input "52" at bounding box center [690, 315] width 117 height 24
type input "55"
click at [798, 309] on icon "ok" at bounding box center [792, 315] width 12 height 12
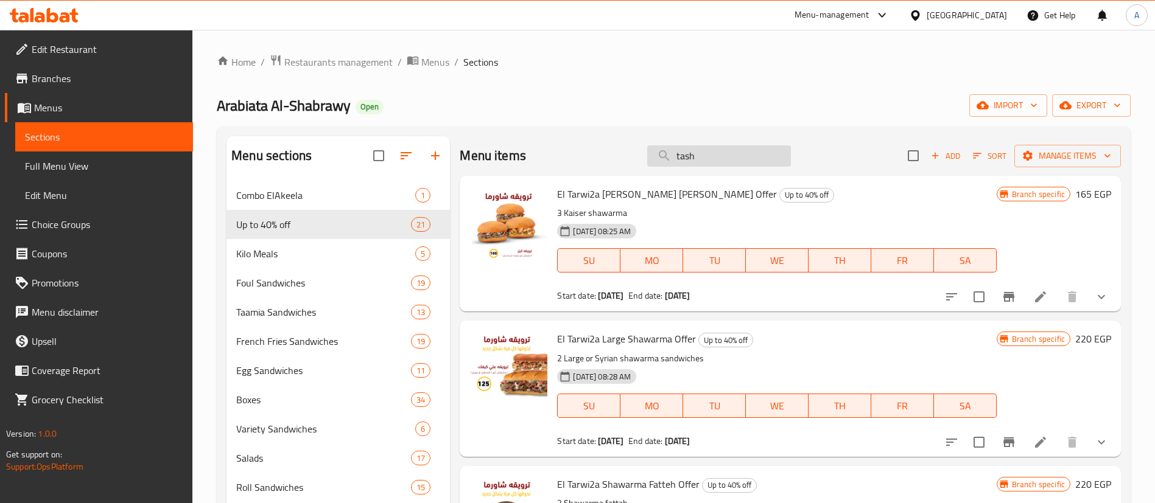
click at [719, 158] on input "tash" at bounding box center [719, 155] width 144 height 21
paste input "عرض التشكيلة 3"
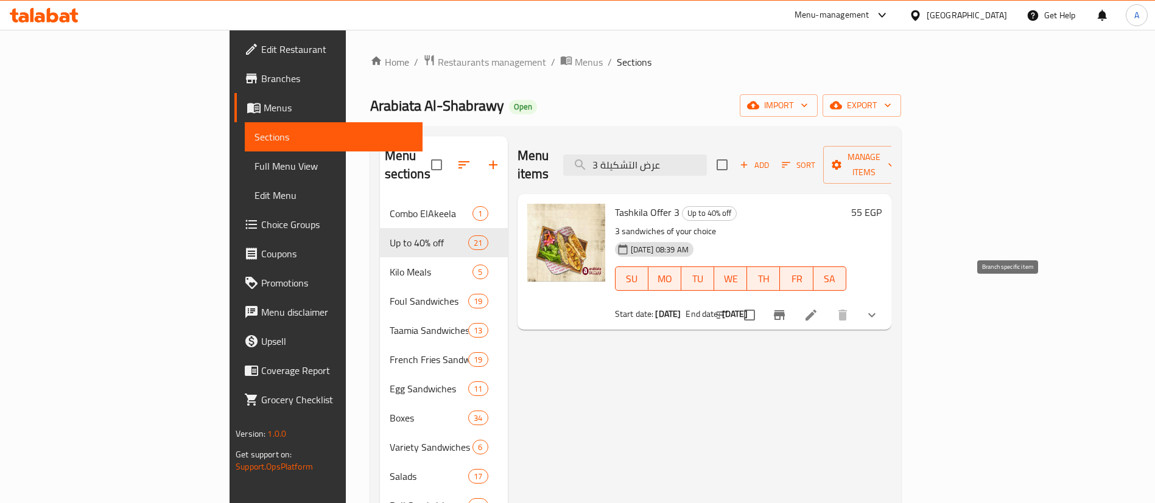
type input "عرض التشكيلة 3"
click at [785, 310] on icon "Branch-specific-item" at bounding box center [779, 315] width 11 height 10
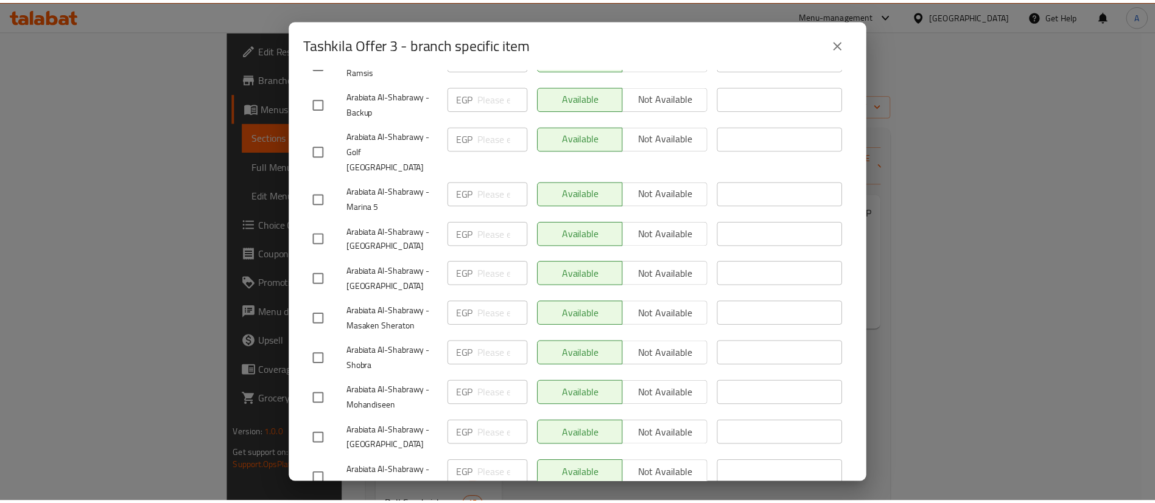
scroll to position [806, 0]
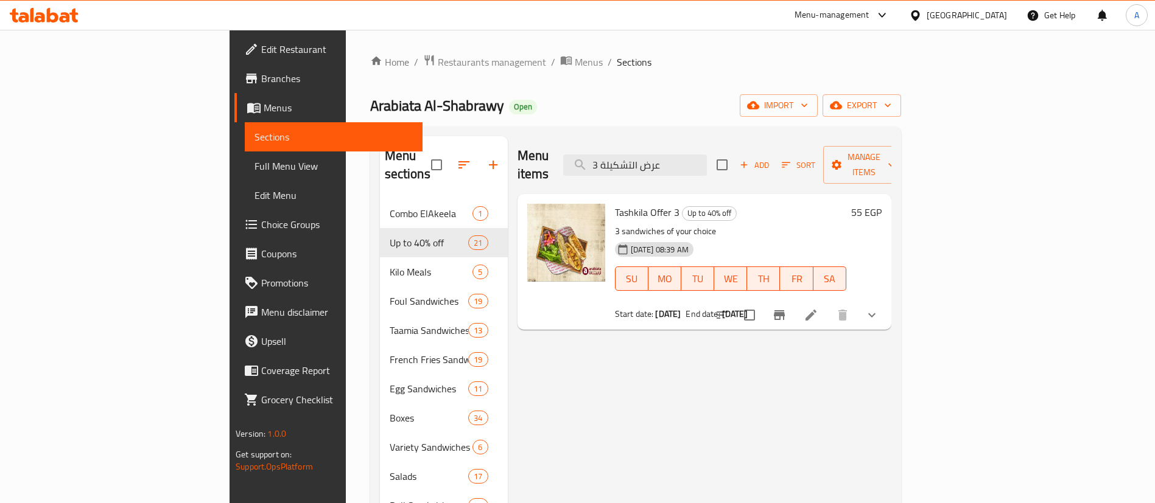
click at [891, 371] on div "Menu items عرض التشكيلة 3 Add Sort Manage items Tashkila Offer 3 Up to 40% off …" at bounding box center [699, 432] width 383 height 593
click at [816, 310] on icon at bounding box center [810, 315] width 11 height 11
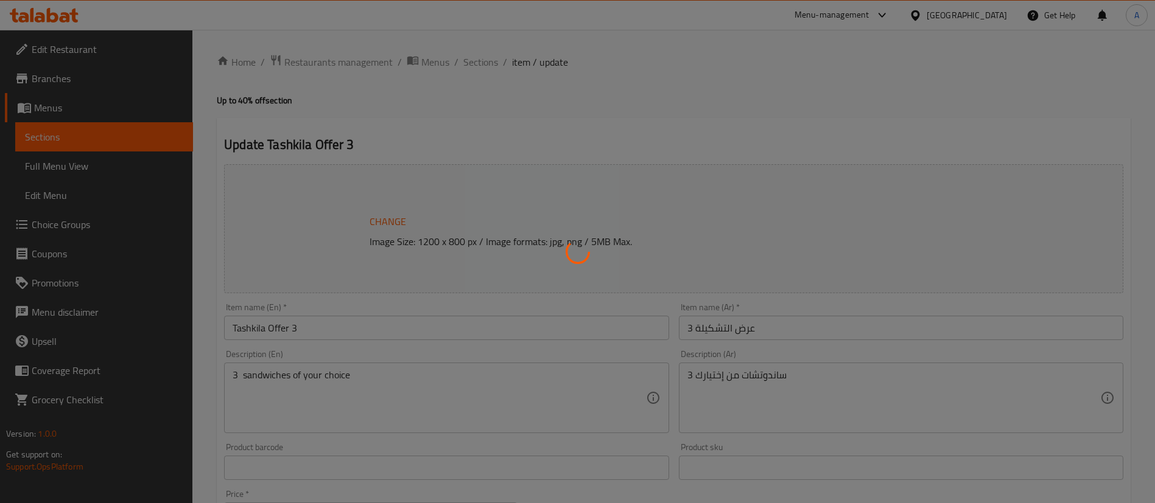
type input "إختيارك من الساندوتش الأول"
type input "1"
type input "إختيارك من الخبز:"
type input "1"
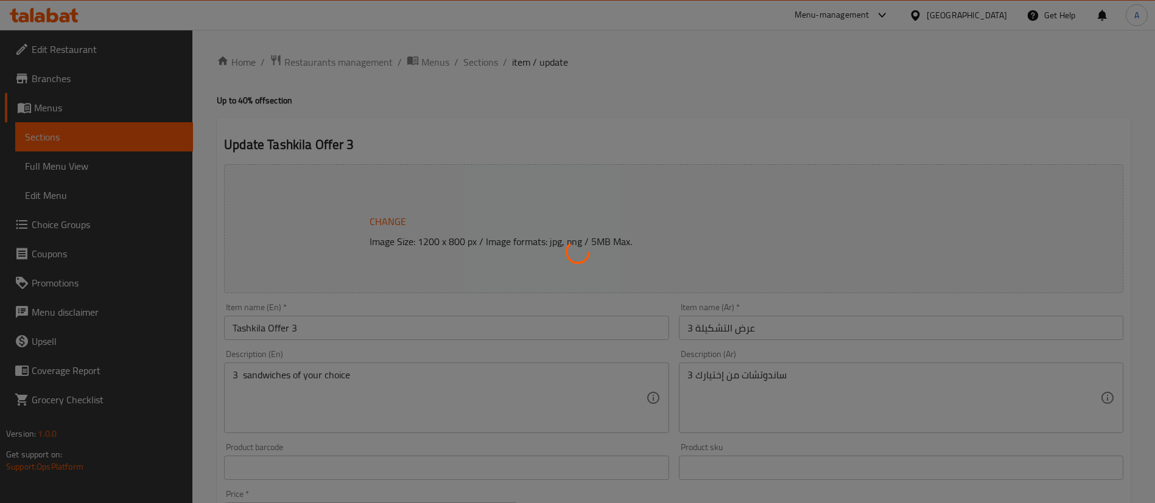
type input "1"
type input "إختيارك من الساندوتش الثاني"
type input "1"
type input "إختيارك من الساندوتش الثالث"
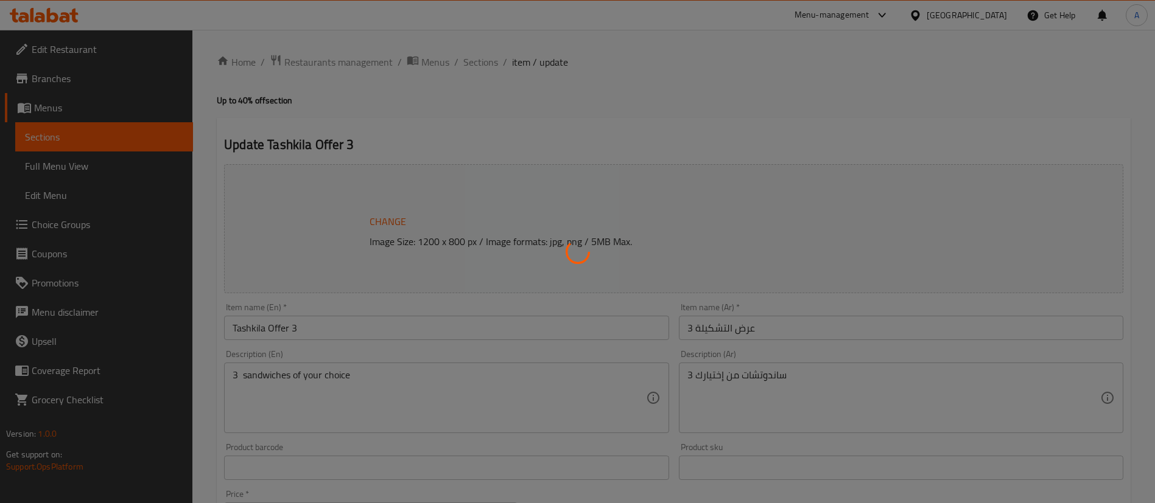
type input "1"
